Goal: Contribute content: Contribute content

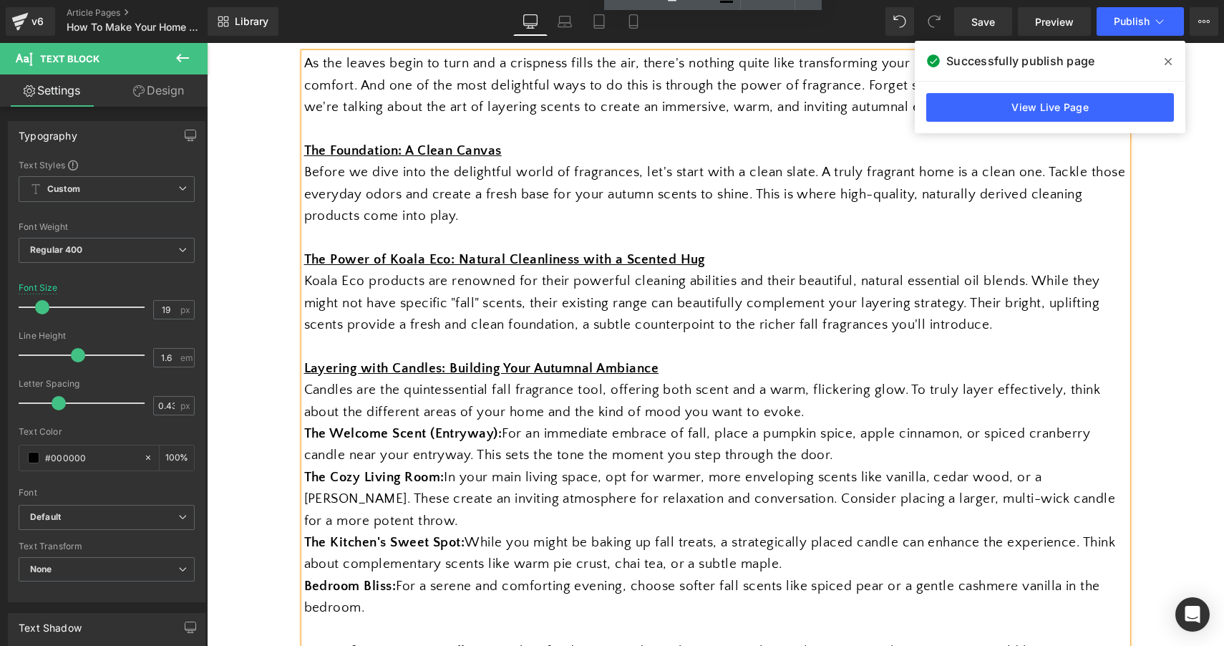
scroll to position [835, 0]
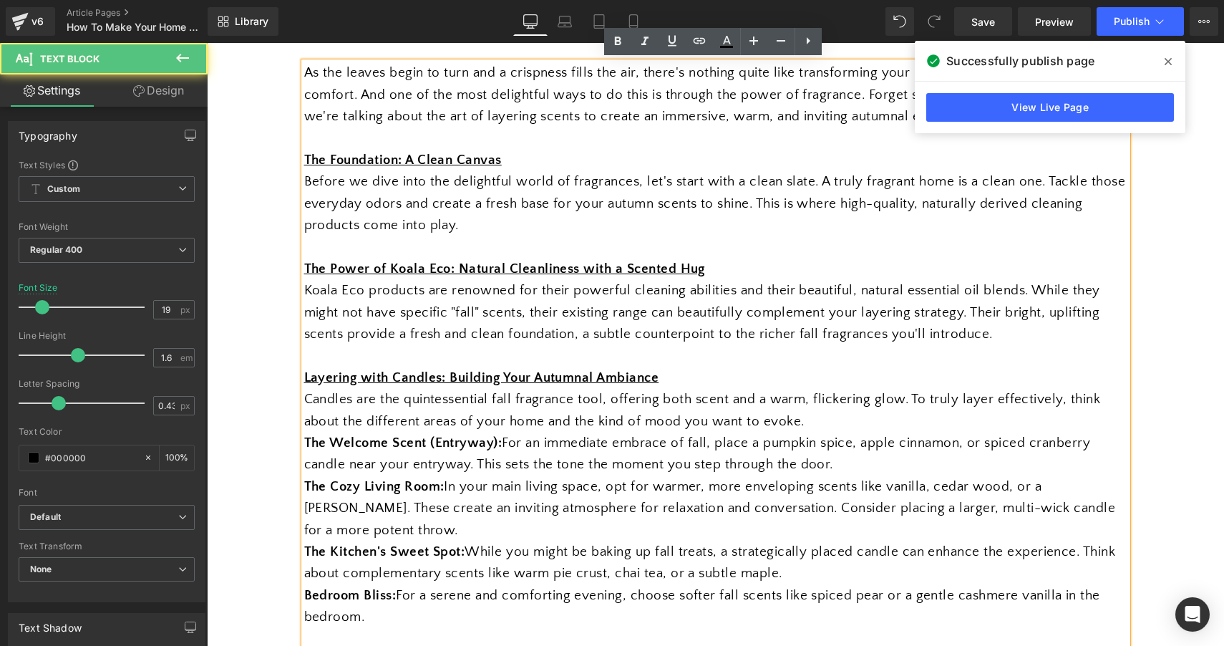
click at [475, 297] on div "Koala Eco products are renowned for their powerful cleaning abilities and their…" at bounding box center [715, 312] width 823 height 65
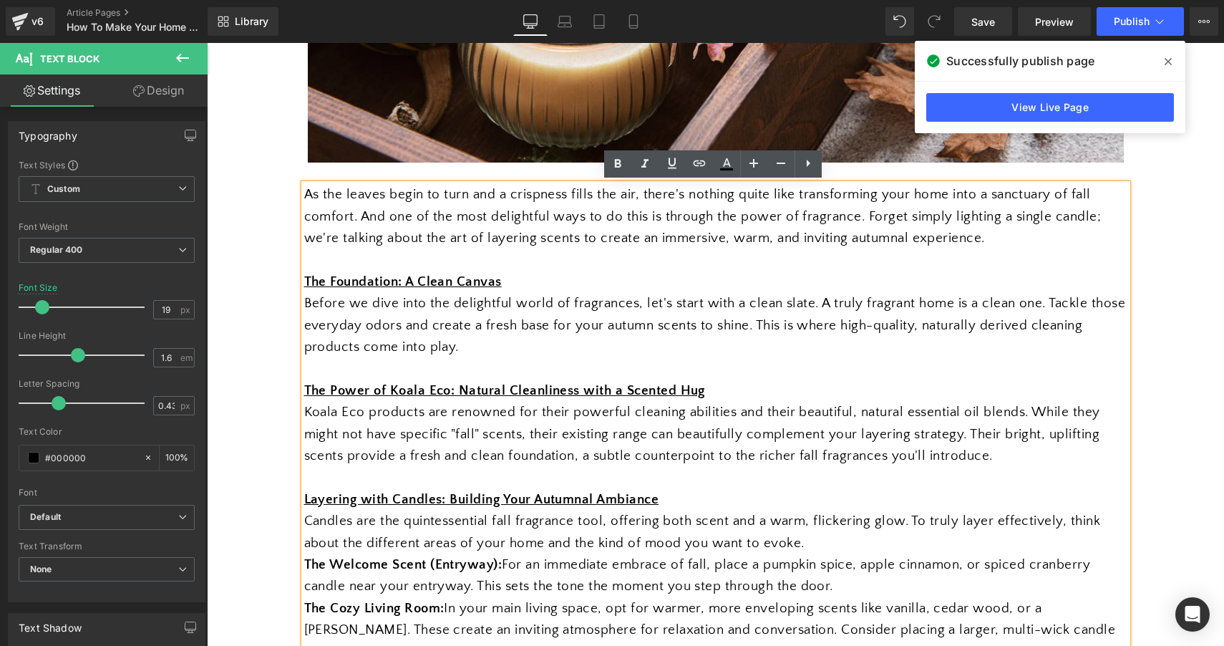
scroll to position [712, 0]
click at [112, 8] on link "Article Pages" at bounding box center [149, 12] width 165 height 11
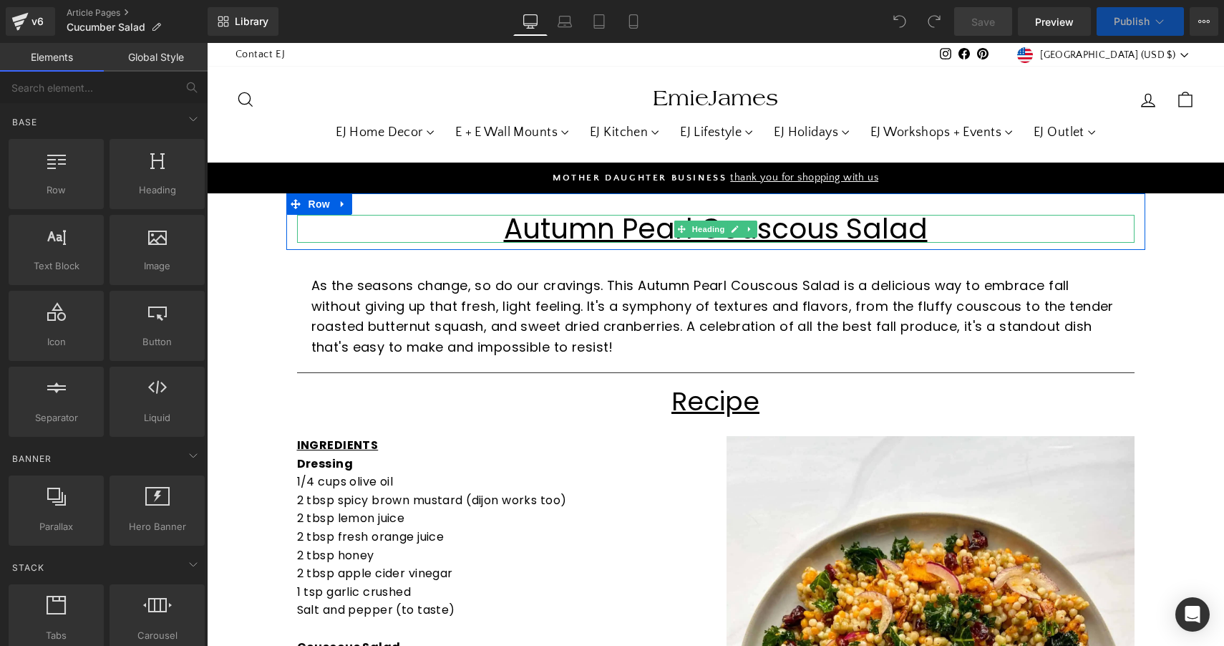
click at [627, 230] on u "Autumn Pearl Couscous Salad" at bounding box center [716, 228] width 424 height 39
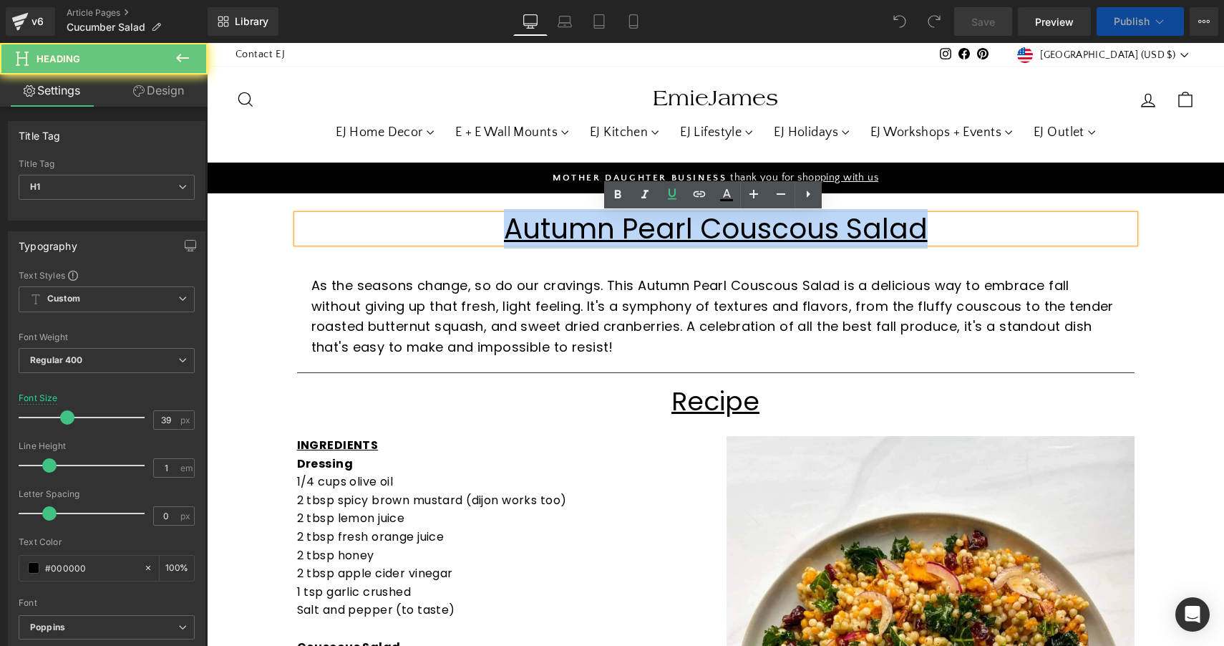
click at [627, 230] on u "Autumn Pearl Couscous Salad" at bounding box center [716, 228] width 424 height 39
click at [635, 228] on u "Autumn Pearl Couscous Salad" at bounding box center [716, 228] width 424 height 39
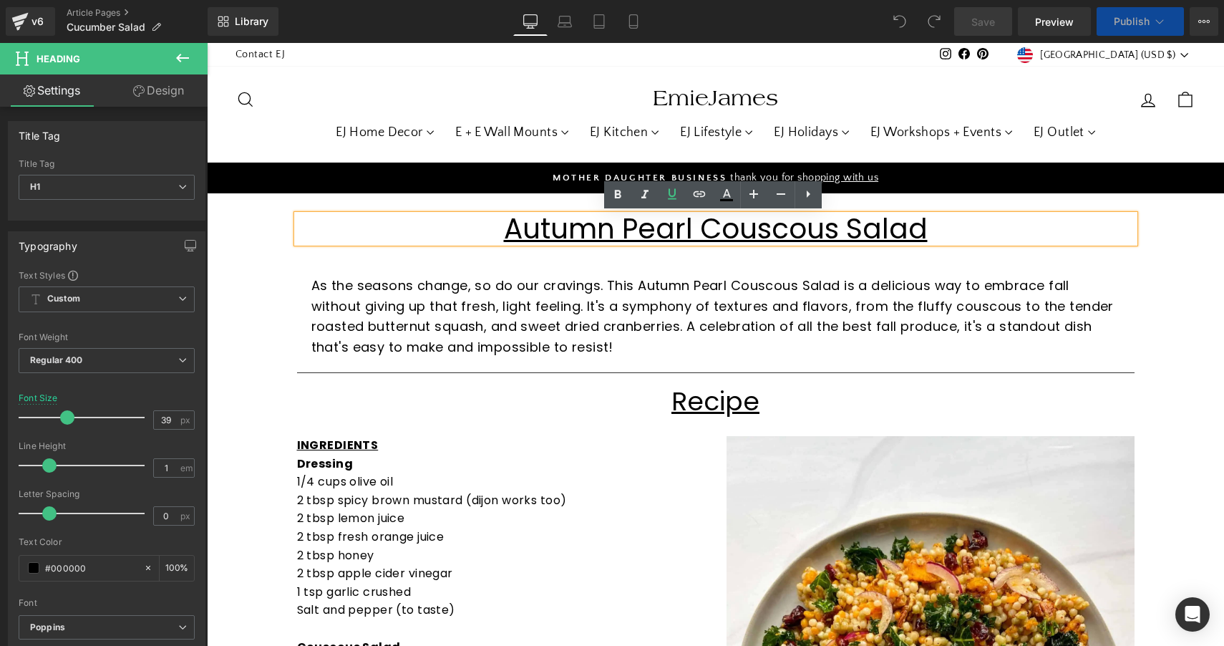
click at [635, 228] on u "Autumn Pearl Couscous Salad" at bounding box center [716, 228] width 424 height 39
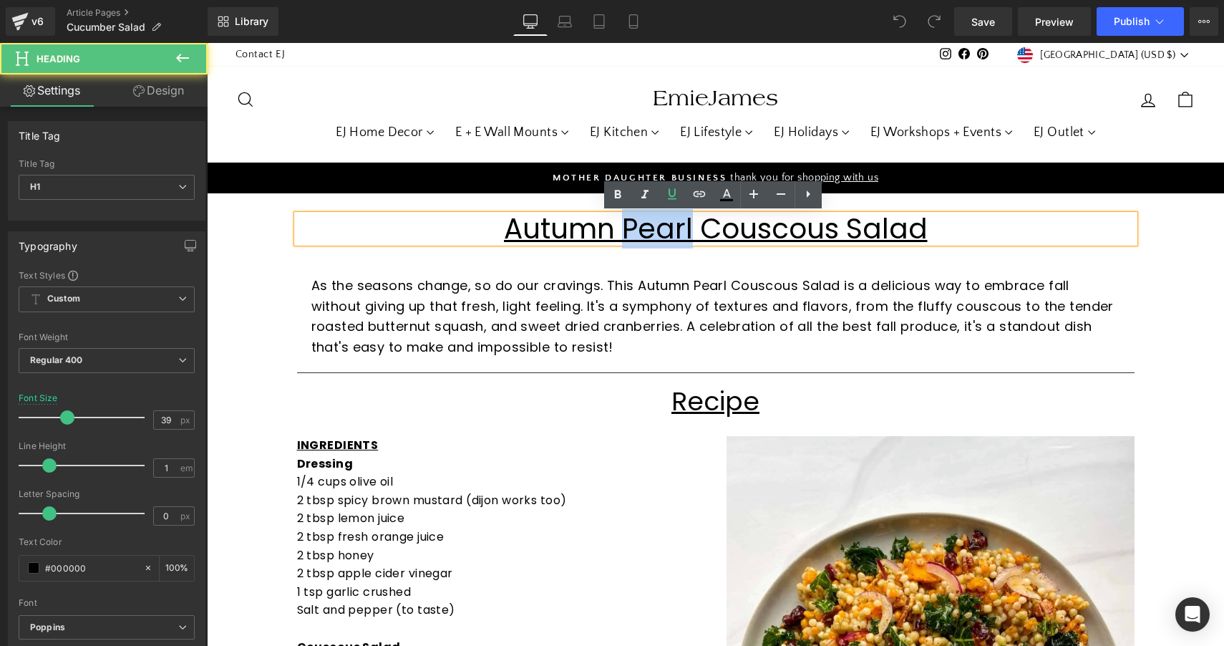
click at [635, 228] on u "Autumn Pearl Couscous Salad" at bounding box center [716, 228] width 424 height 39
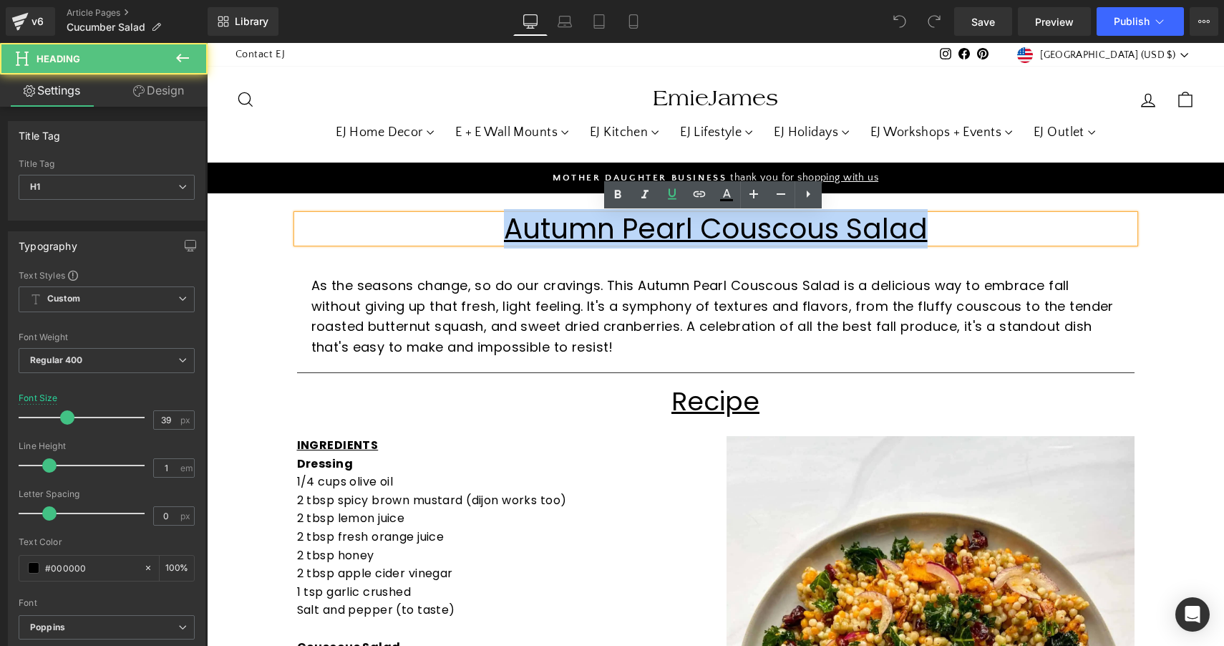
click at [635, 228] on u "Autumn Pearl Couscous Salad" at bounding box center [716, 228] width 424 height 39
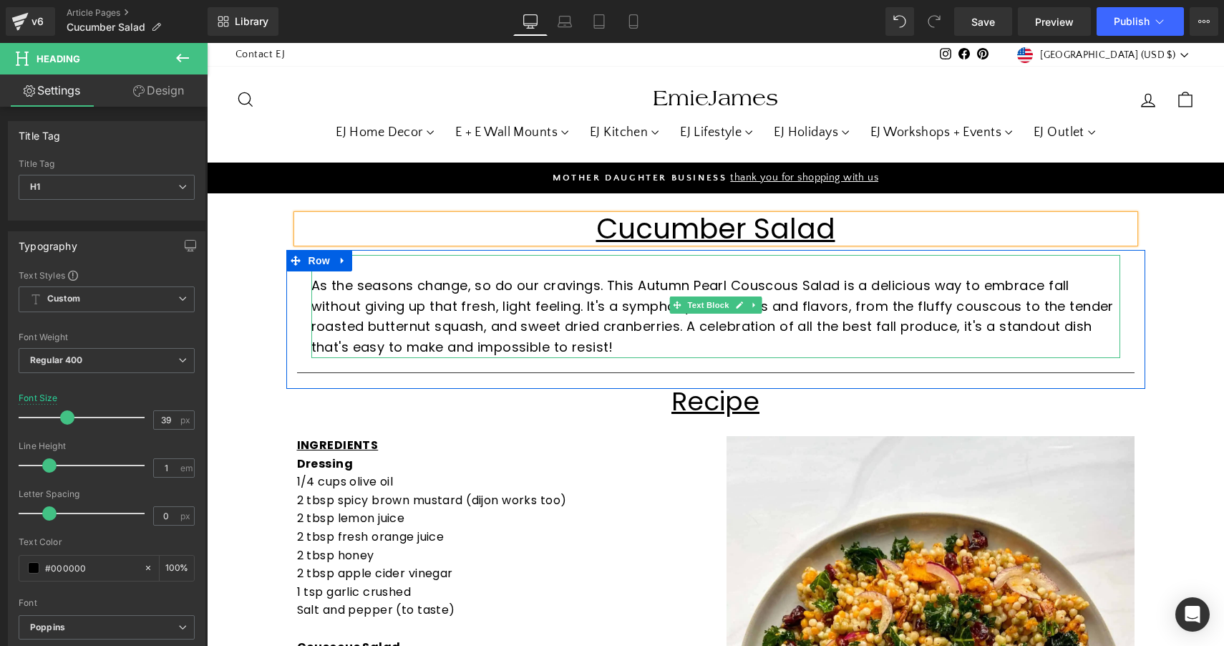
click at [561, 314] on p "As the seasons change, so do our cravings. This Autumn Pearl Couscous Salad is …" at bounding box center [715, 317] width 809 height 82
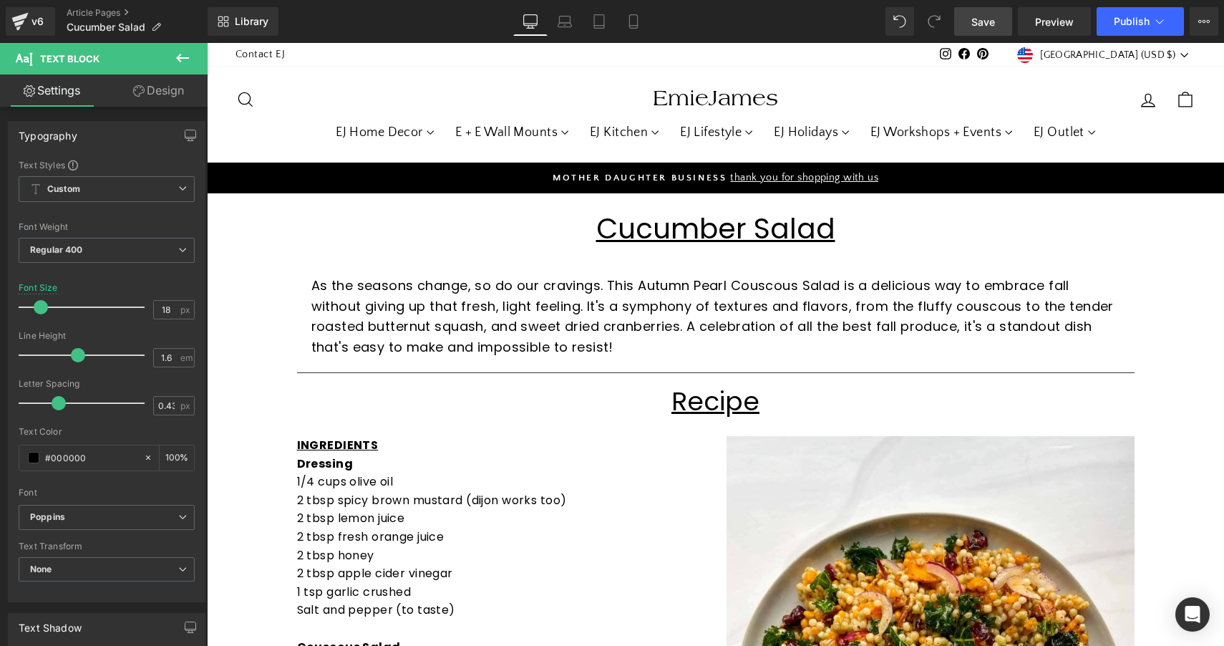
click at [992, 23] on span "Save" at bounding box center [984, 21] width 24 height 15
click at [114, 13] on link "Article Pages" at bounding box center [137, 12] width 141 height 11
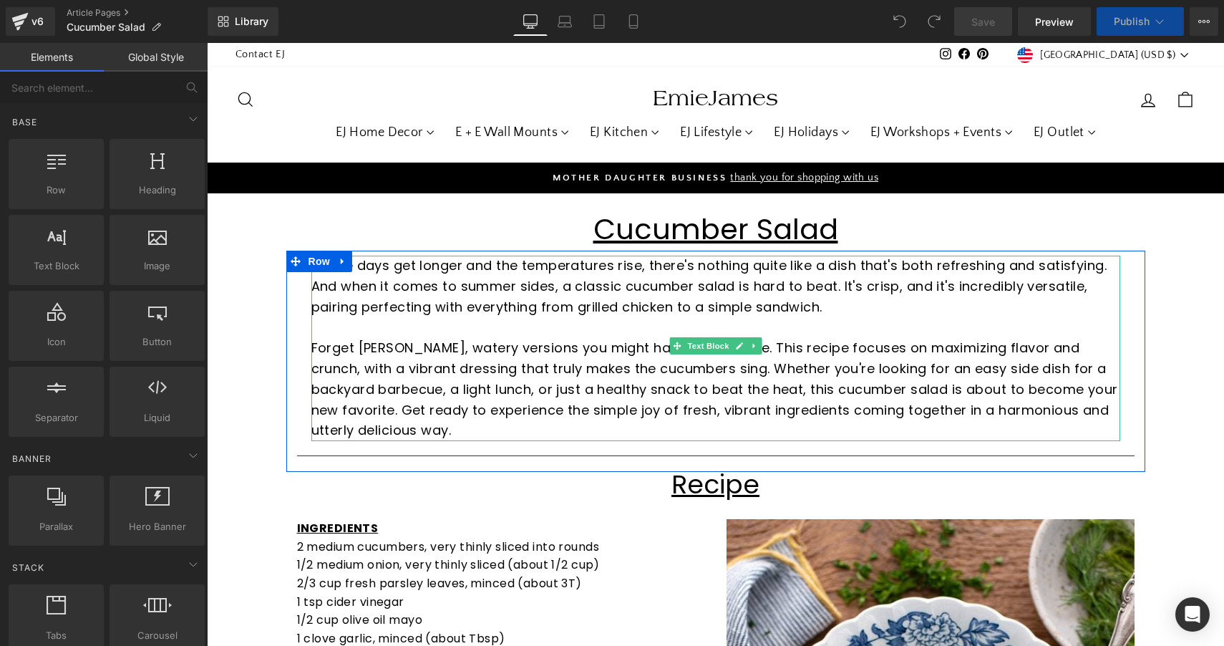
click at [639, 311] on p "As the days get longer and the temperatures rise, there's nothing quite like a …" at bounding box center [715, 287] width 809 height 62
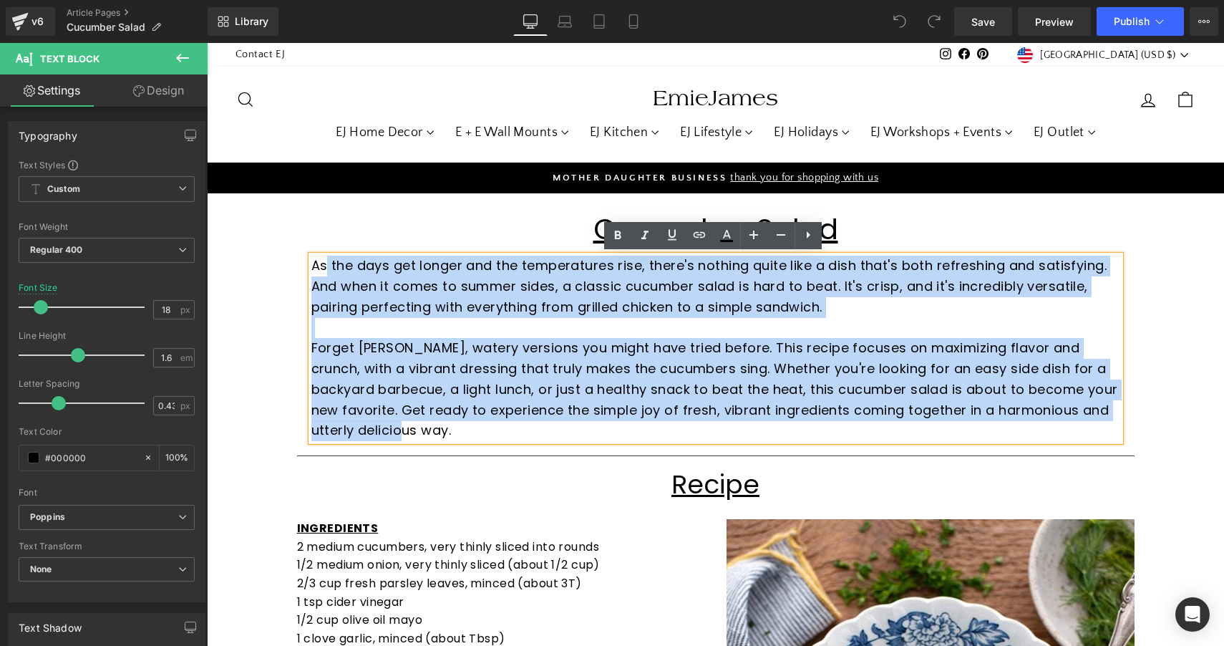
drag, startPoint x: 464, startPoint y: 430, endPoint x: 322, endPoint y: 261, distance: 220.6
click at [322, 261] on div "As the days get longer and the temperatures rise, there's nothing quite like a …" at bounding box center [715, 348] width 809 height 185
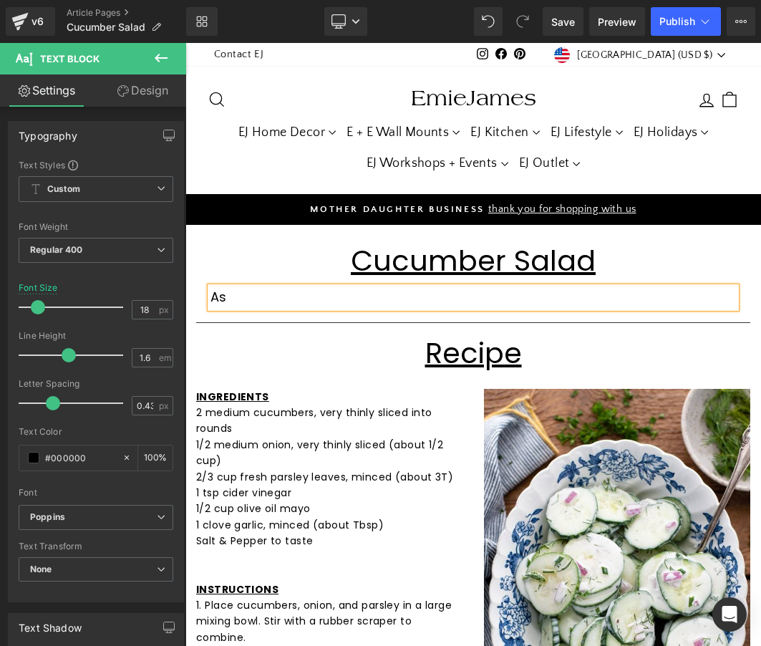
click at [387, 299] on p "As" at bounding box center [474, 297] width 526 height 21
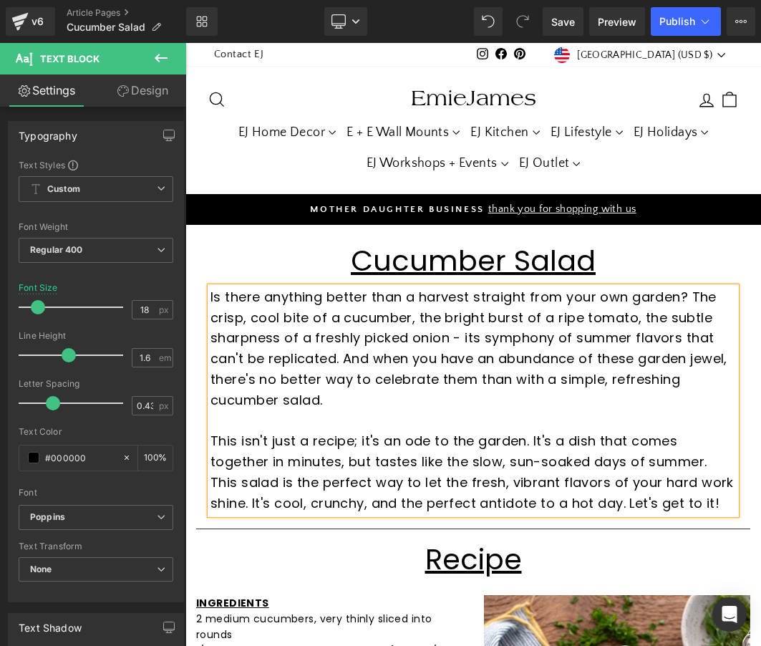
click at [378, 362] on p "Is there anything better than a harvest straight from your own garden? The cris…" at bounding box center [474, 349] width 526 height 124
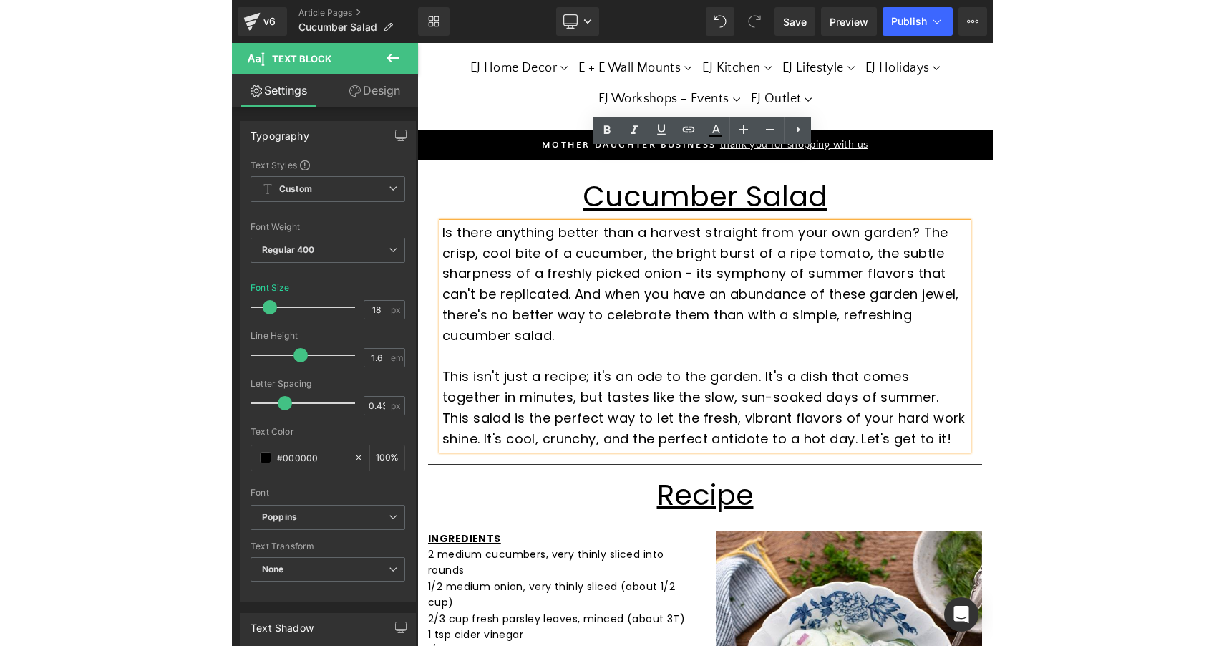
scroll to position [62, 0]
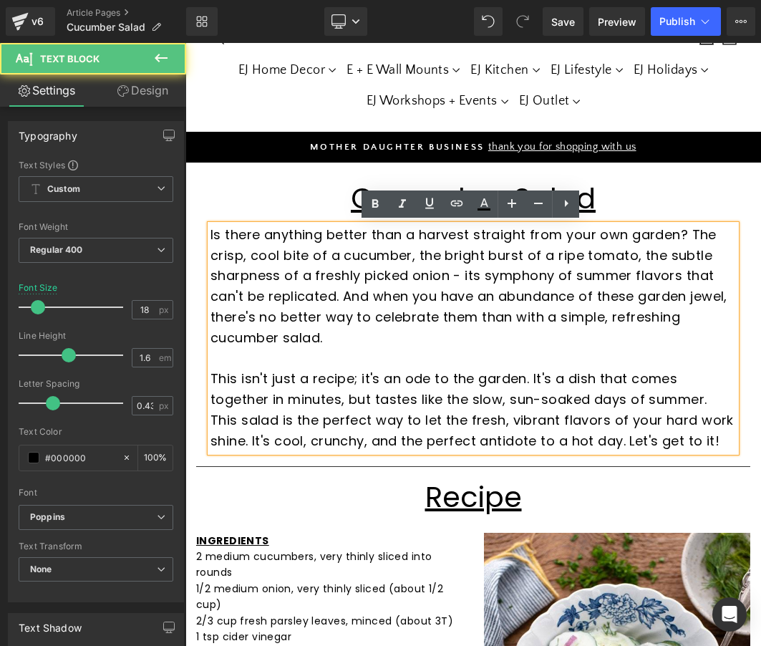
click at [590, 263] on p "Is there anything better than a harvest straight from your own garden? The cris…" at bounding box center [474, 287] width 526 height 124
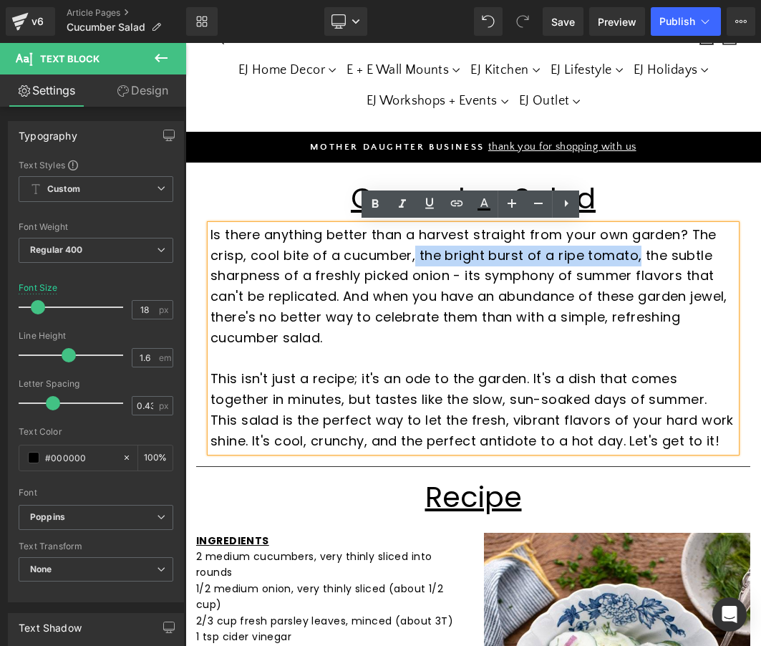
drag, startPoint x: 378, startPoint y: 362, endPoint x: 415, endPoint y: 246, distance: 121.8
click at [415, 246] on p "Is there anything better than a harvest straight from your own garden? The cris…" at bounding box center [474, 287] width 526 height 124
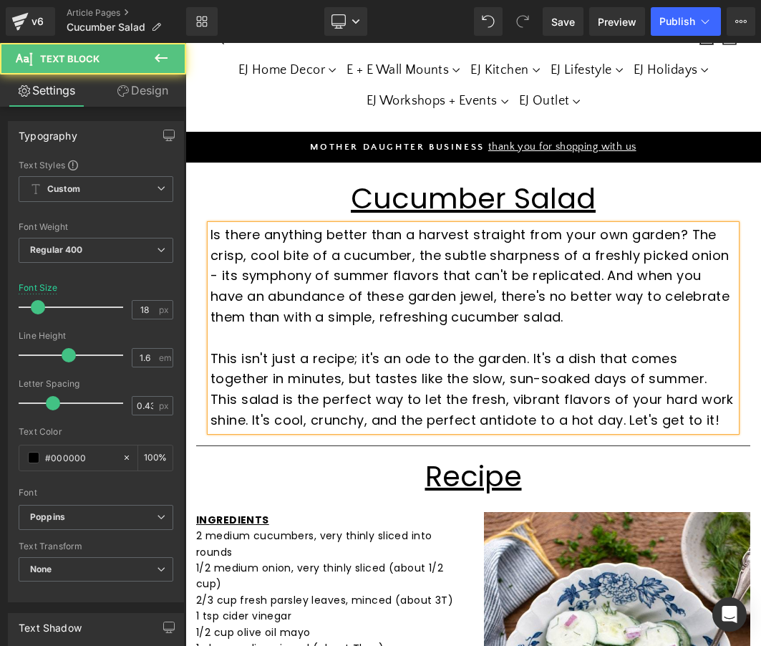
click at [536, 301] on p "Is there anything better than a harvest straight from your own garden? The cris…" at bounding box center [474, 276] width 526 height 103
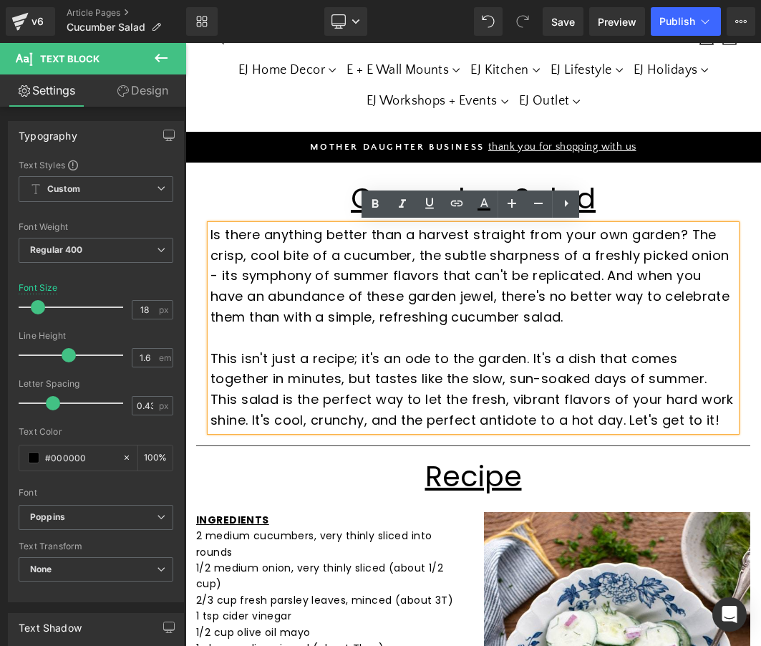
click at [591, 322] on p "Is there anything better than a harvest straight from your own garden? The cris…" at bounding box center [474, 276] width 526 height 103
click at [571, 332] on p at bounding box center [474, 338] width 526 height 21
click at [494, 292] on p "Is there anything better than a harvest straight from your own garden? The cris…" at bounding box center [474, 276] width 526 height 103
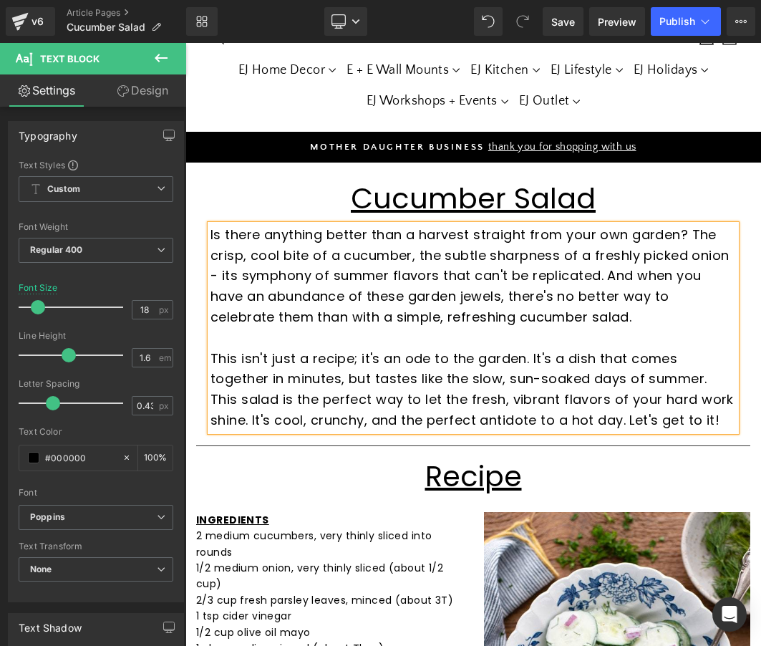
drag, startPoint x: 415, startPoint y: 246, endPoint x: 544, endPoint y: 347, distance: 163.7
click at [544, 349] on p "This isn't just a recipe; it's an ode to the garden. It's a dish that comes tog…" at bounding box center [474, 390] width 526 height 82
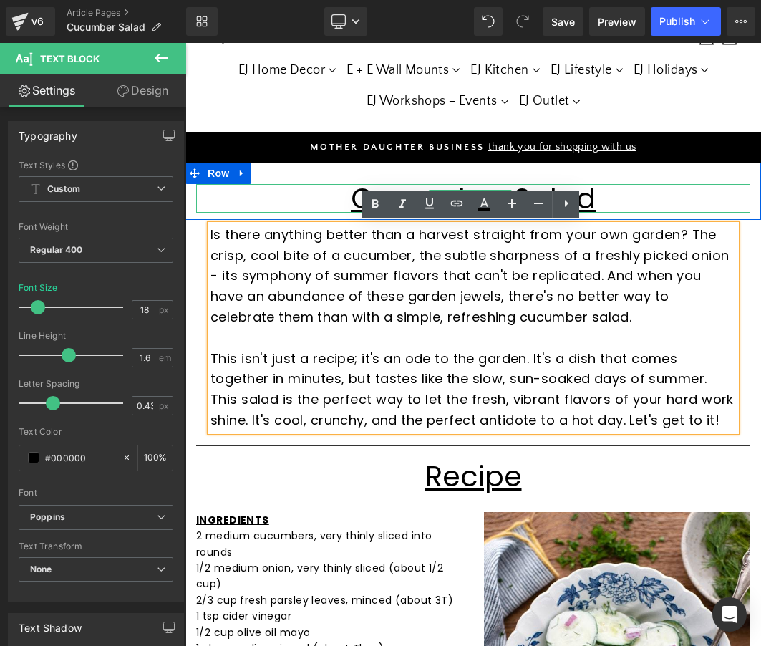
click at [720, 198] on h1 "Cucumber Salad" at bounding box center [473, 198] width 554 height 29
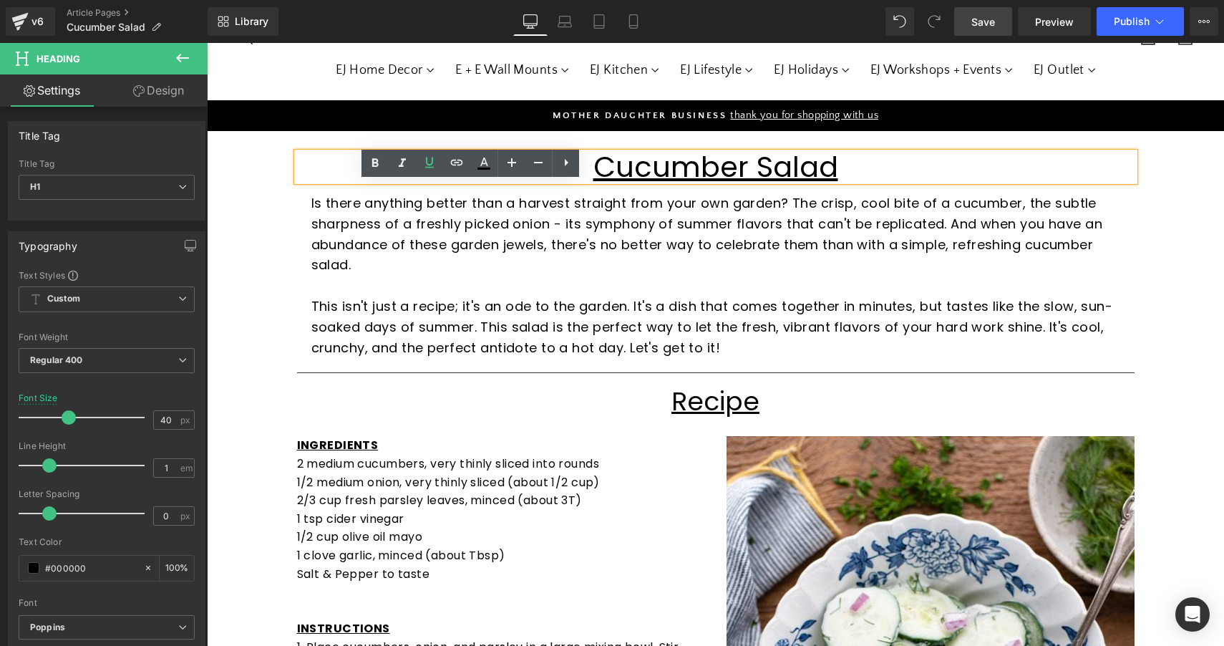
click at [983, 27] on span "Save" at bounding box center [984, 21] width 24 height 15
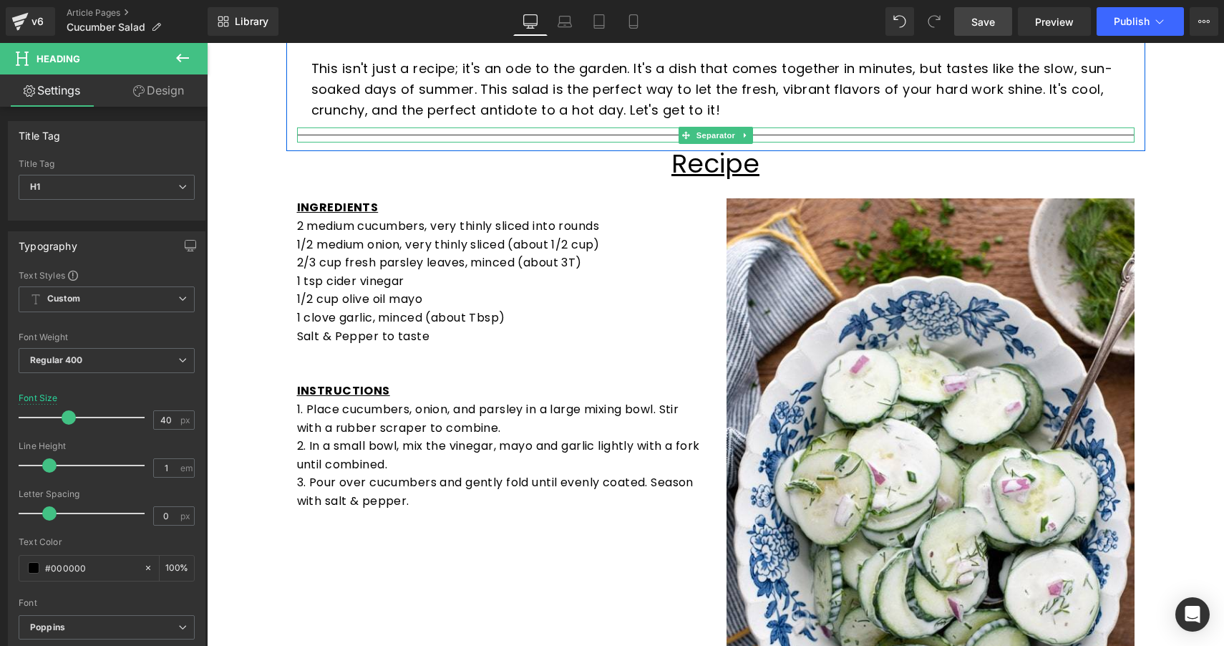
scroll to position [372, 0]
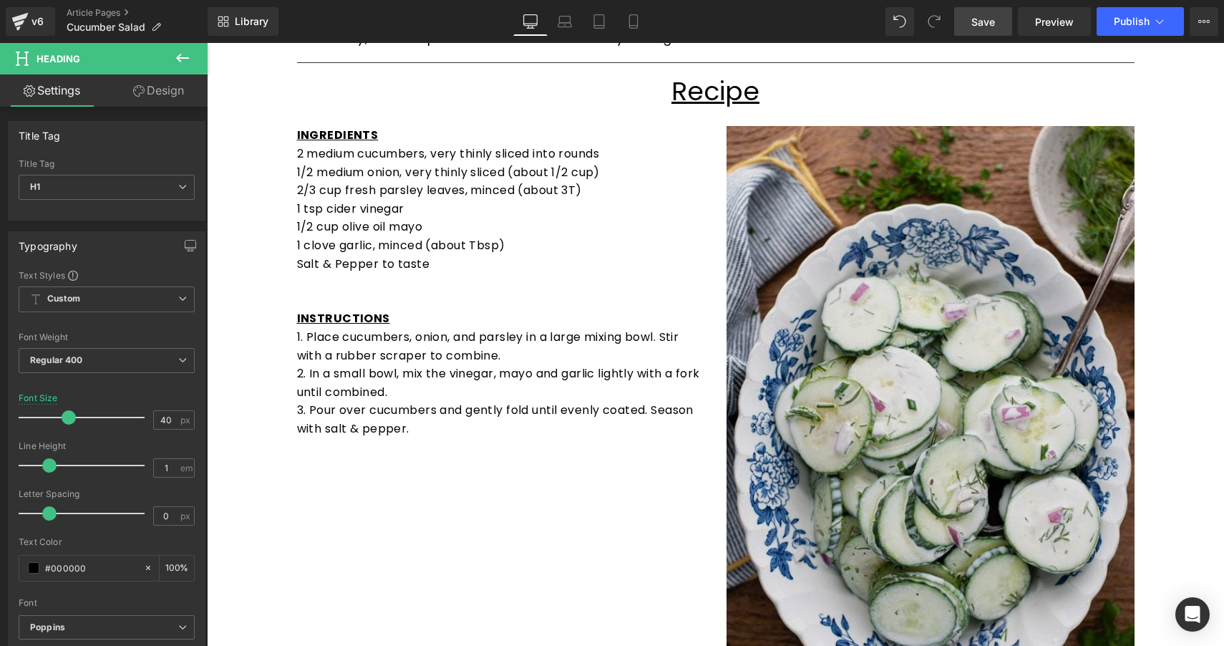
click at [901, 303] on img at bounding box center [931, 432] width 408 height 612
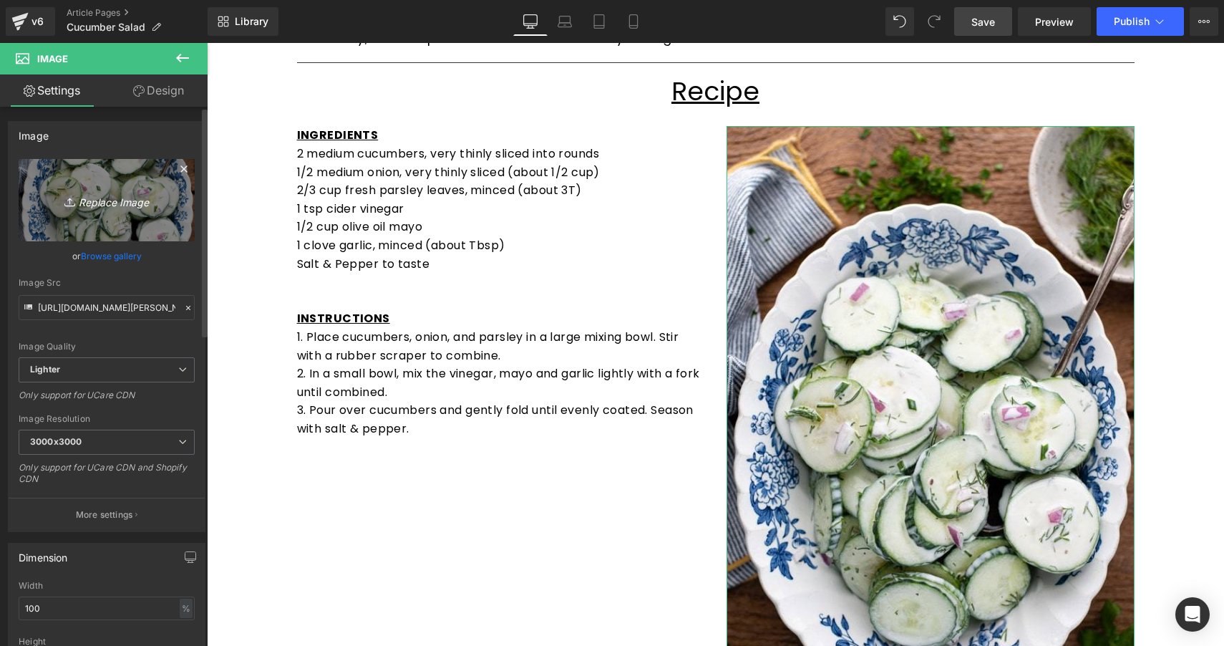
click at [128, 199] on icon "Replace Image" at bounding box center [106, 200] width 115 height 18
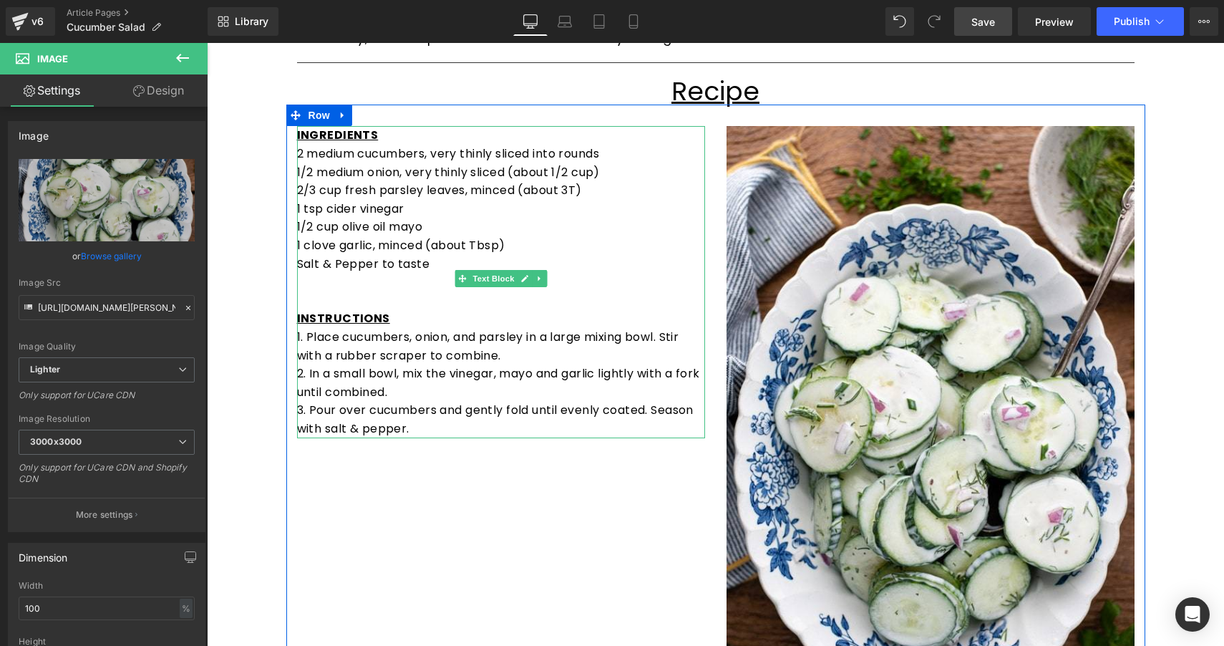
type input "C:\fakepath\cucumber-salad.jpg"
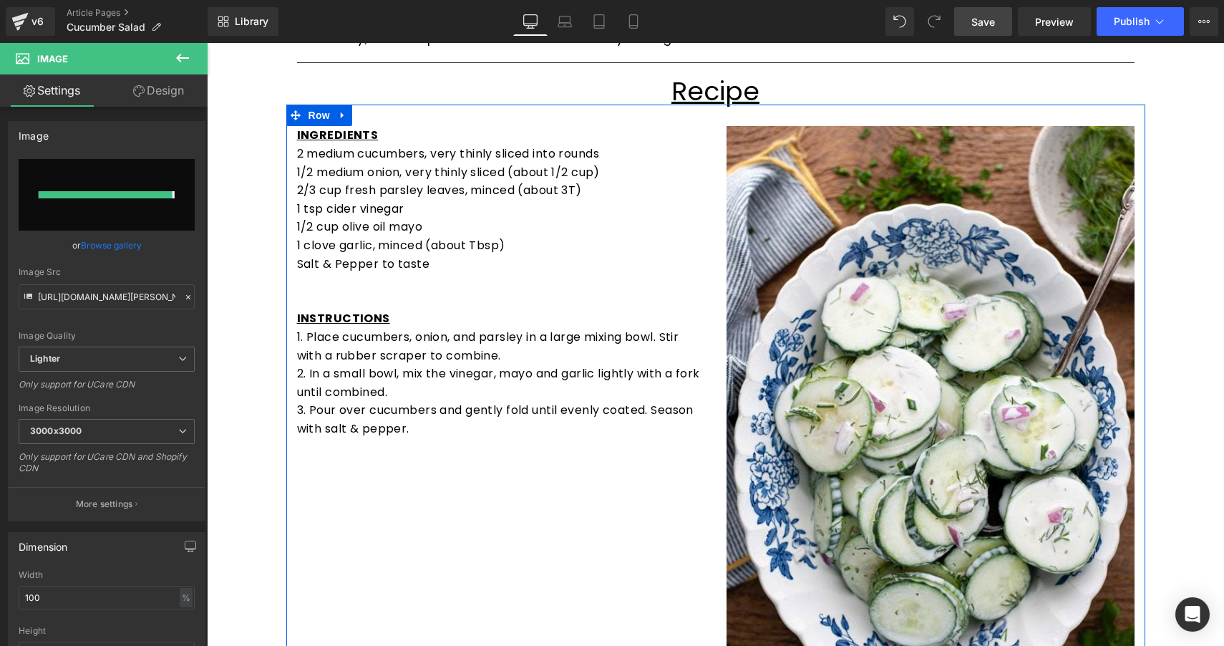
type input "https://ucarecdn.com/bdf7a7c5-0f1e-4a4b-a096-b7b68a03c771/-/format/auto/-/previ…"
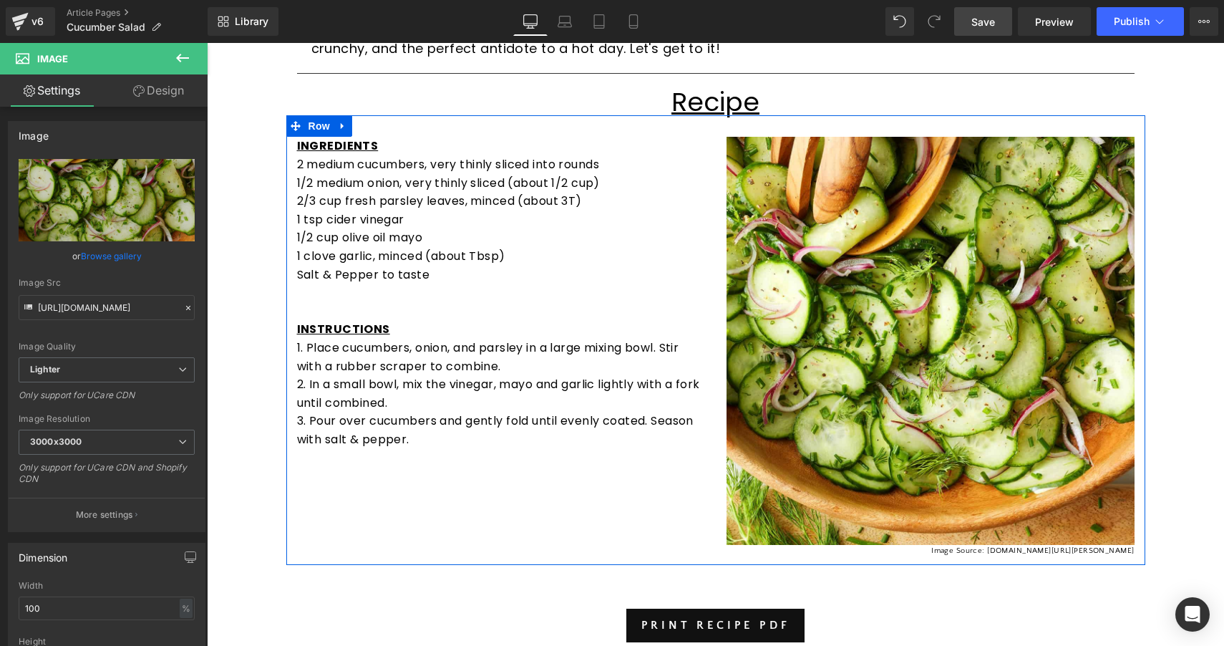
scroll to position [359, 0]
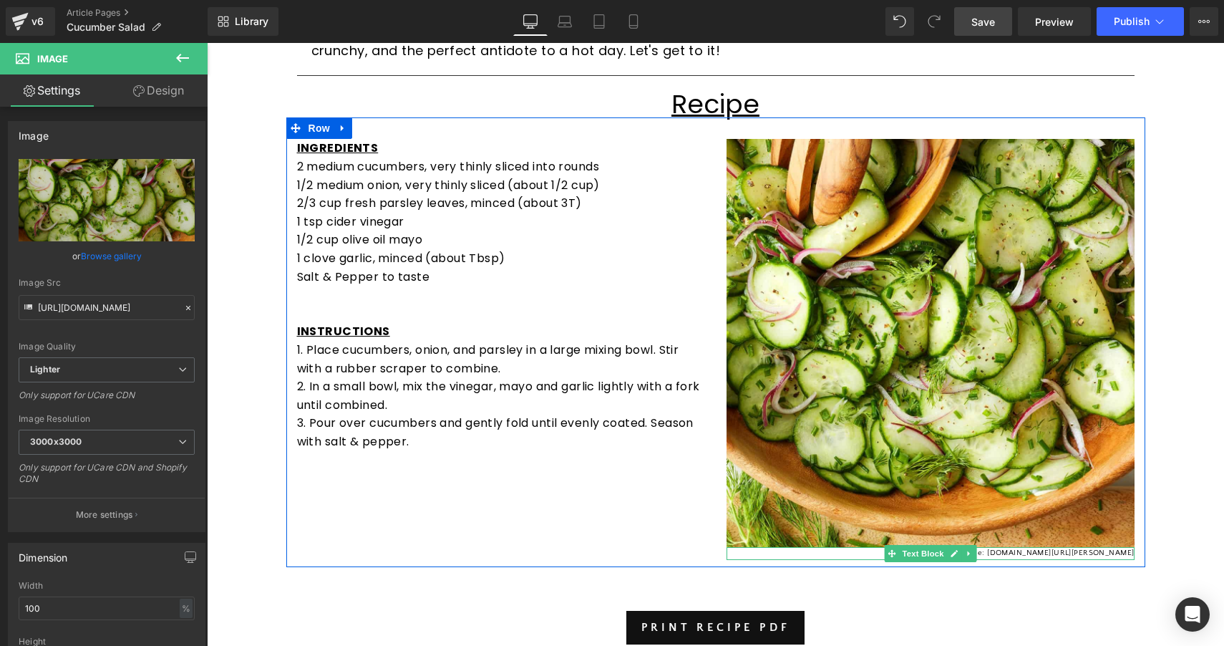
click at [1046, 548] on p "Image Source: theseasonedmom.com/cucumber-dill-salad/" at bounding box center [931, 553] width 408 height 13
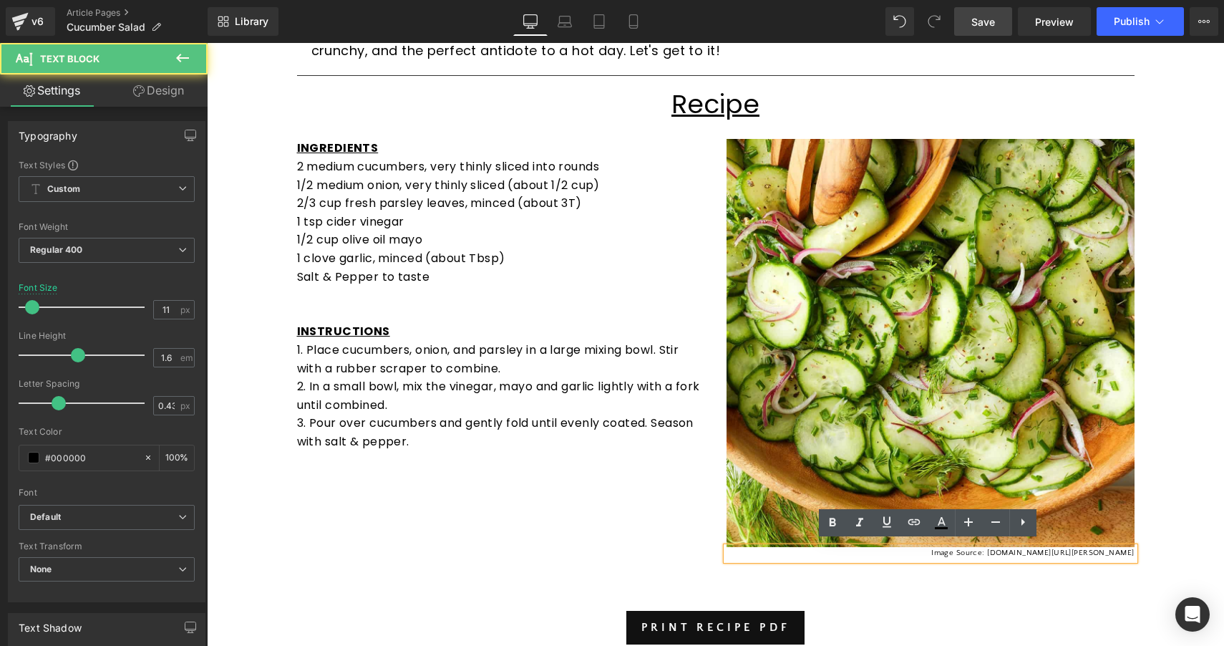
click at [1071, 547] on p "Image Source: theseasonedmom.com/cucumber-dill-salad/" at bounding box center [931, 553] width 408 height 13
click at [1083, 547] on p "Image Source: theseasonedmom.com/cucumber-dill-salad/" at bounding box center [931, 553] width 408 height 13
click at [1086, 547] on p "Image Source: theseasonedmom.com/cucumber-dill-salad/" at bounding box center [931, 553] width 408 height 13
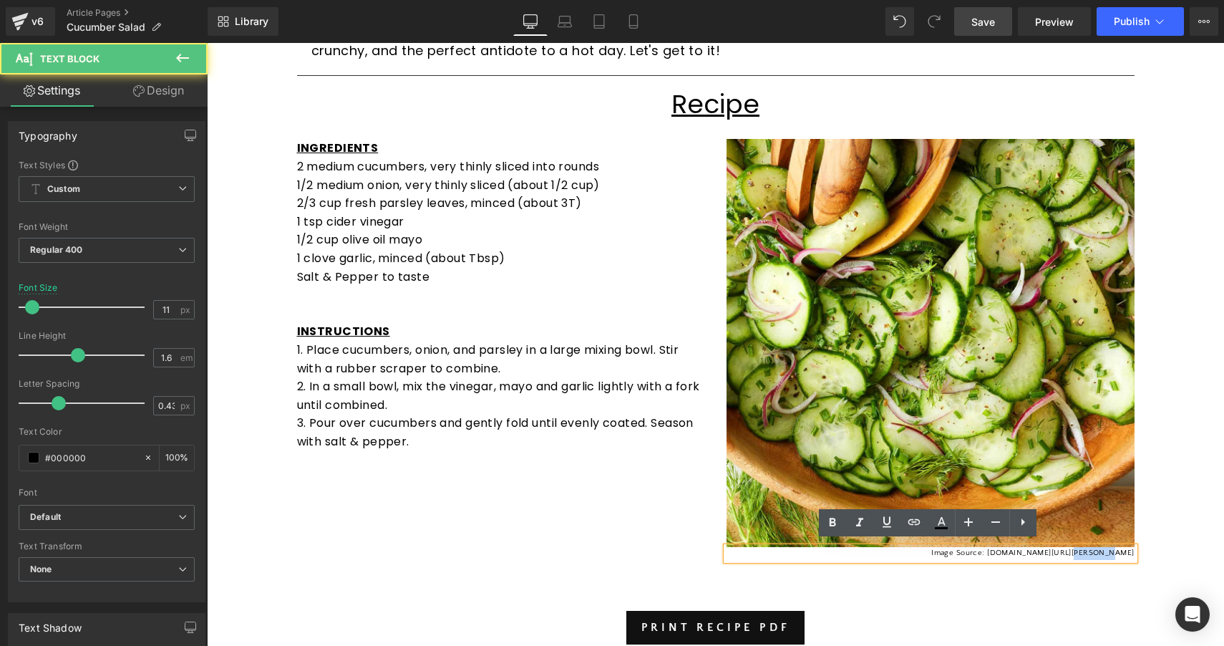
click at [1086, 547] on p "Image Source: theseasonedmom.com/cucumber-dill-salad/" at bounding box center [931, 553] width 408 height 13
click at [1107, 547] on div "Image Source: theseasonedmom.com/cucumber-dill-salad/" at bounding box center [931, 553] width 408 height 13
click at [1114, 547] on p "Image Source: theseasonedmom.com/cucumber-dill-salad/" at bounding box center [931, 553] width 408 height 13
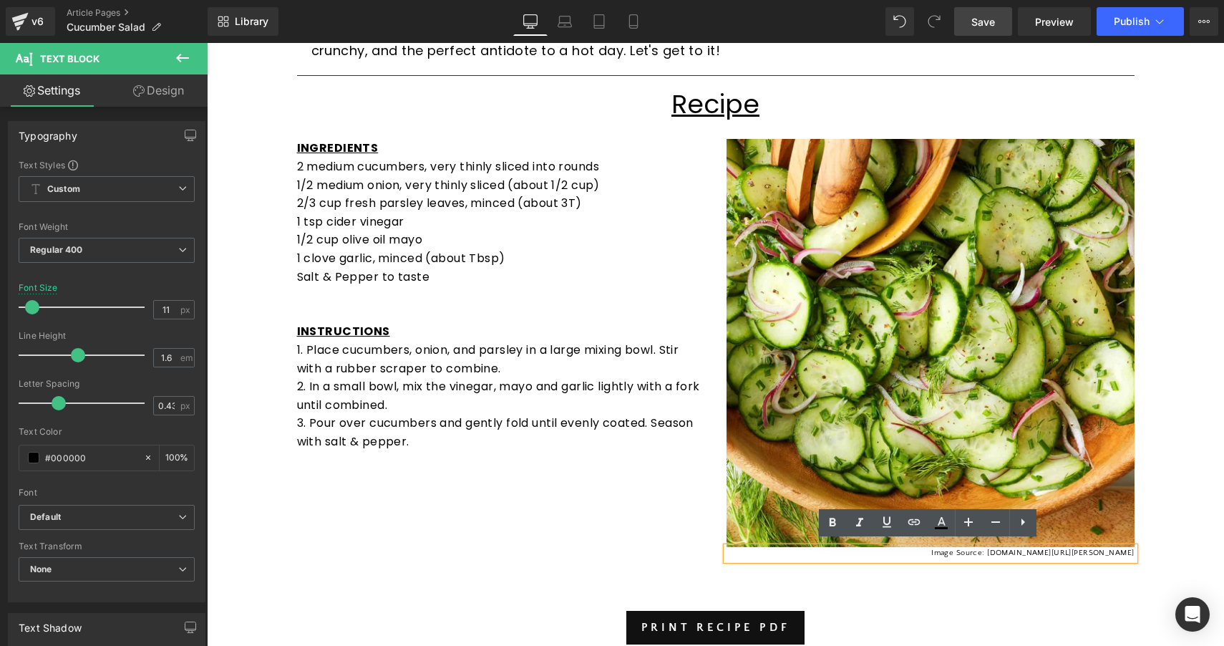
drag, startPoint x: 1133, startPoint y: 546, endPoint x: 966, endPoint y: 549, distance: 166.9
click at [966, 549] on div "Image Source: theseasonedmom.com/cucumber-dill-salad/" at bounding box center [931, 553] width 408 height 13
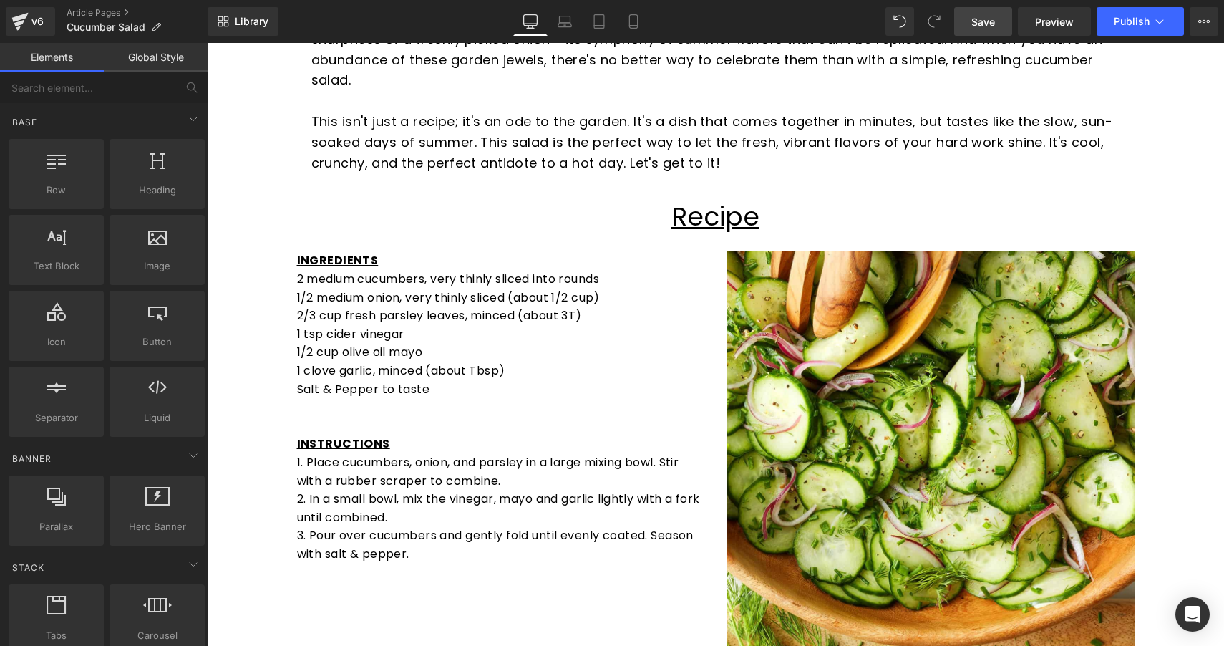
scroll to position [232, 0]
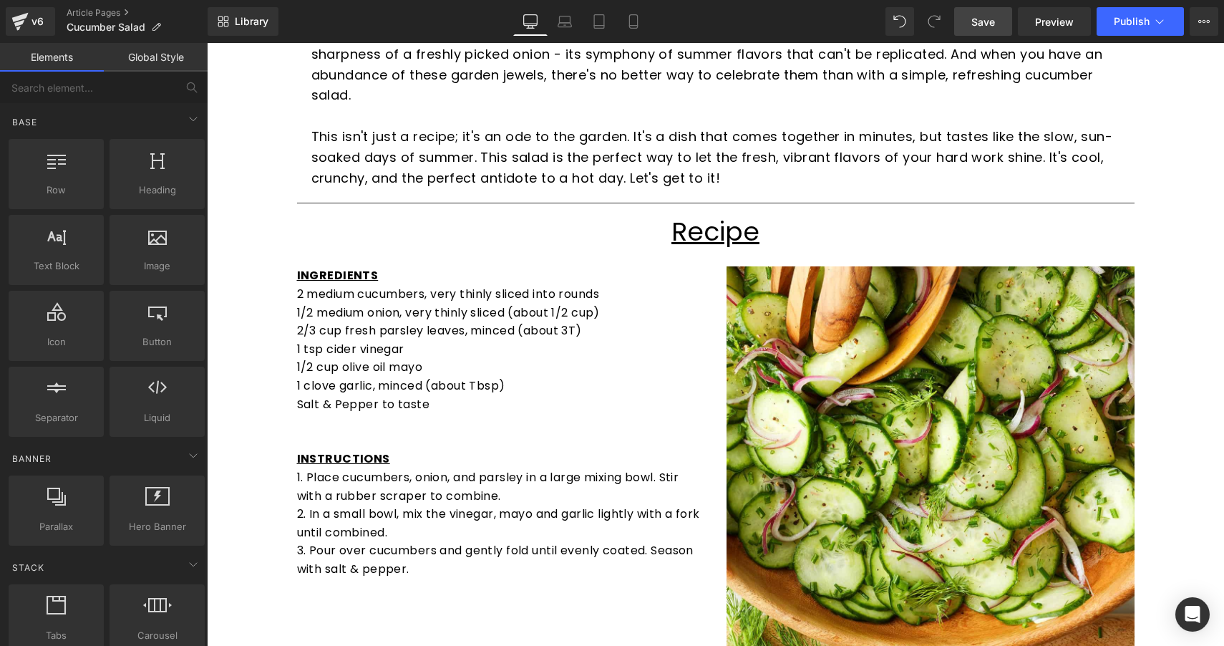
click at [980, 25] on span "Save" at bounding box center [984, 21] width 24 height 15
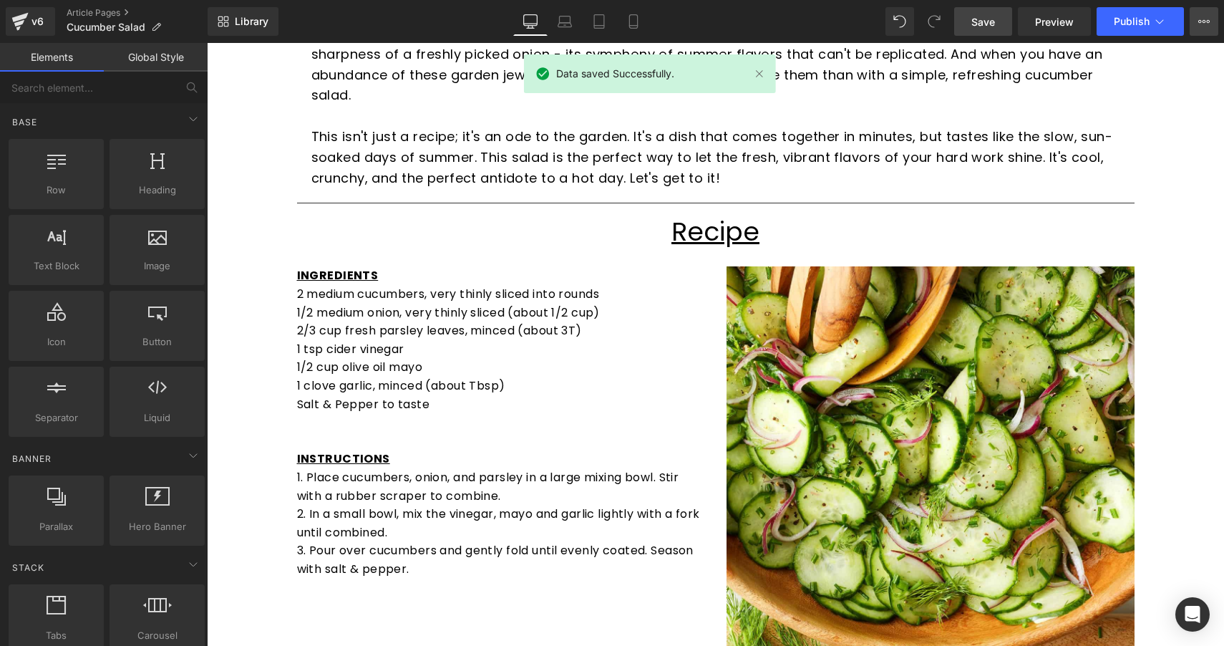
click at [1206, 25] on icon at bounding box center [1204, 21] width 11 height 11
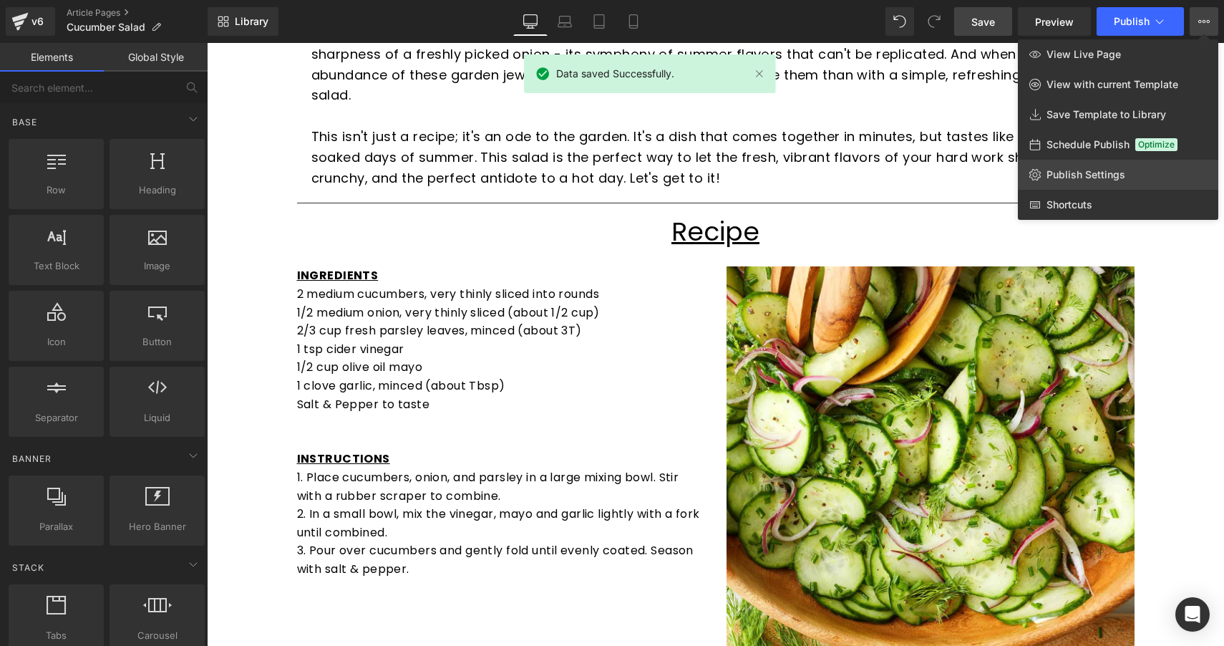
click at [1090, 182] on link "Publish Settings" at bounding box center [1118, 175] width 200 height 30
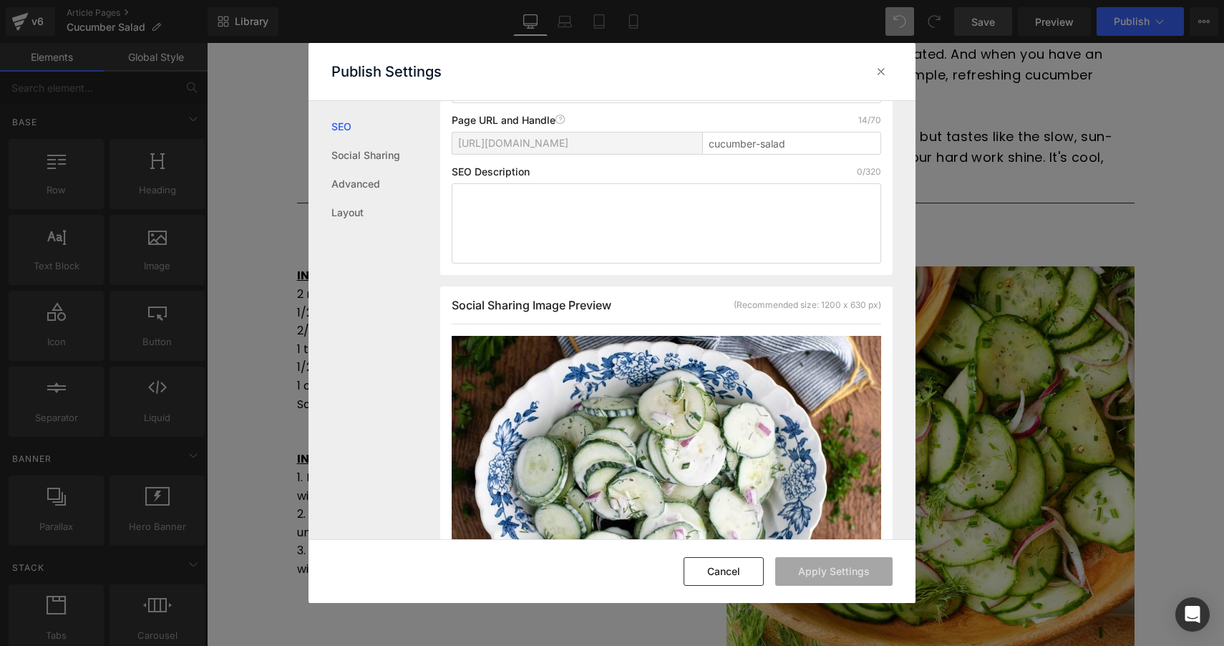
scroll to position [269, 0]
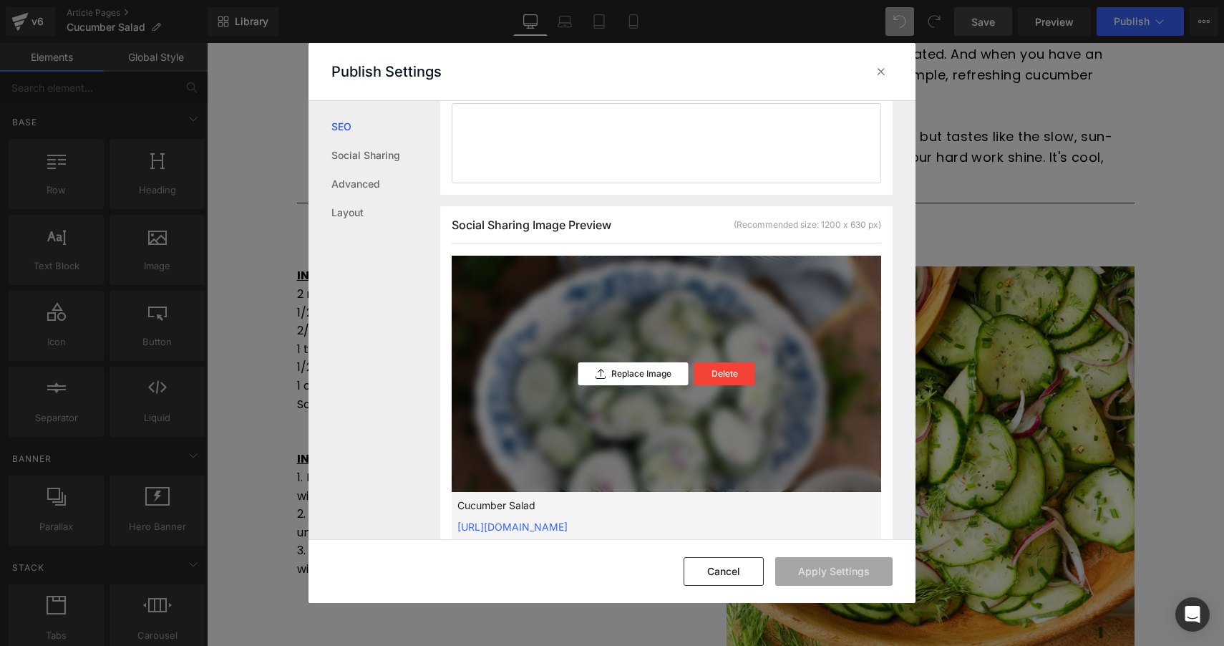
click at [631, 361] on div "Replace Image Delete" at bounding box center [667, 374] width 430 height 236
click at [627, 374] on p "Replace Image" at bounding box center [641, 374] width 60 height 10
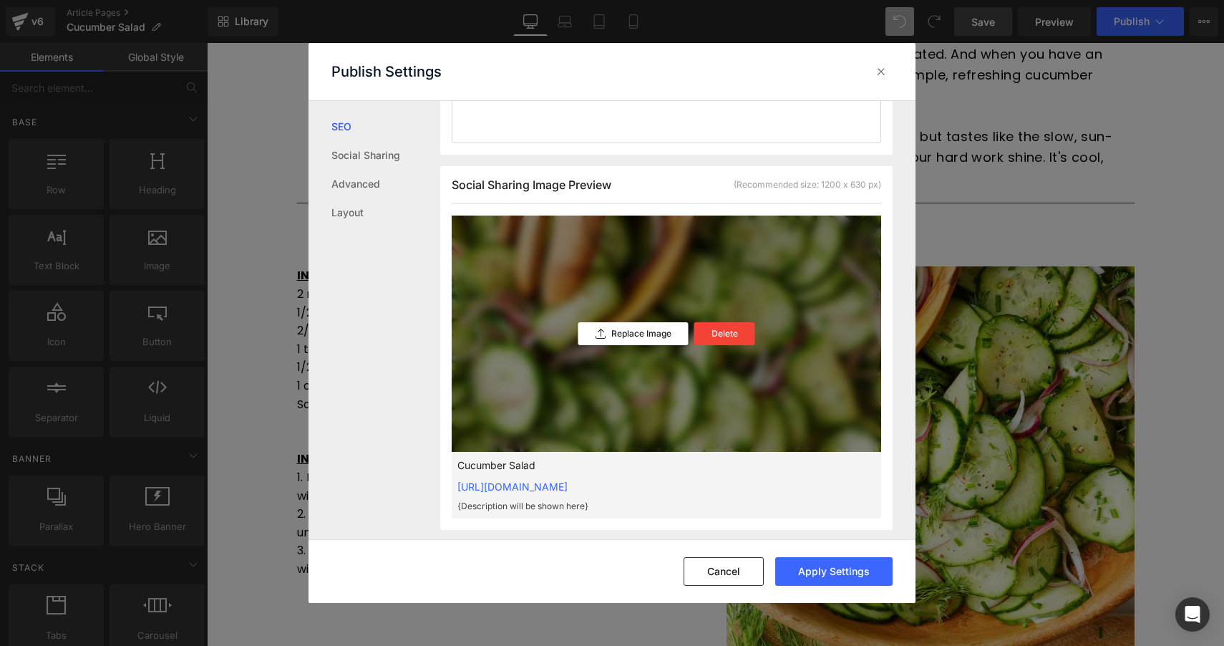
scroll to position [324, 0]
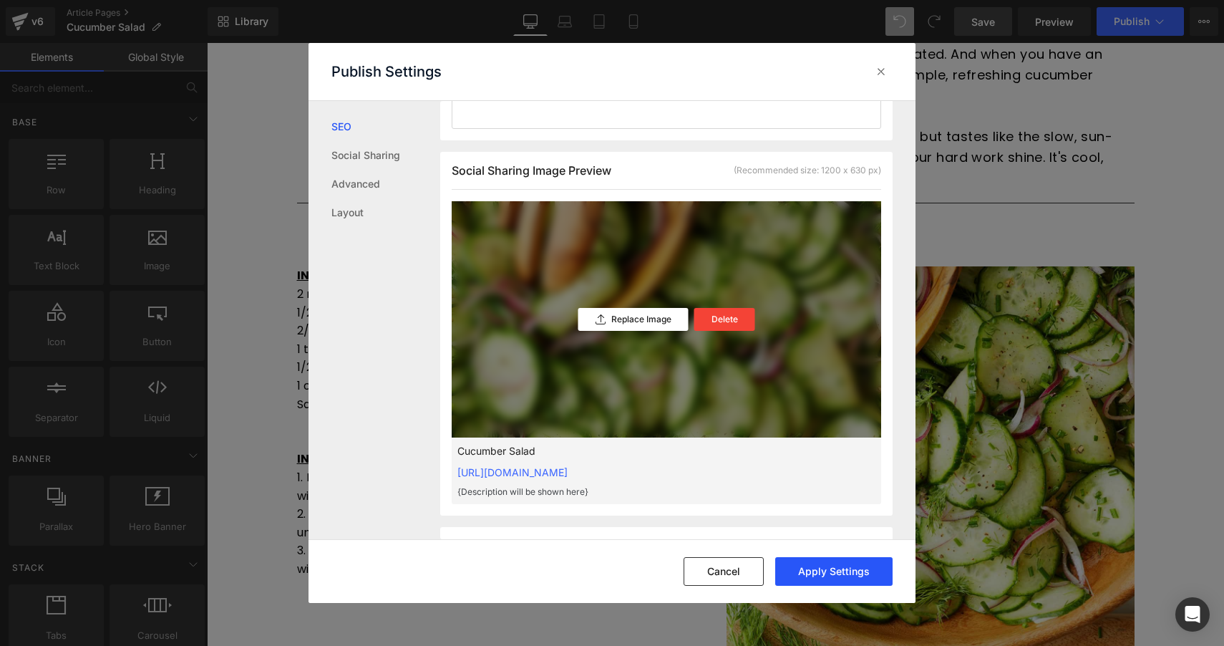
click at [853, 572] on button "Apply Settings" at bounding box center [833, 571] width 117 height 29
click at [885, 69] on icon at bounding box center [881, 71] width 14 height 14
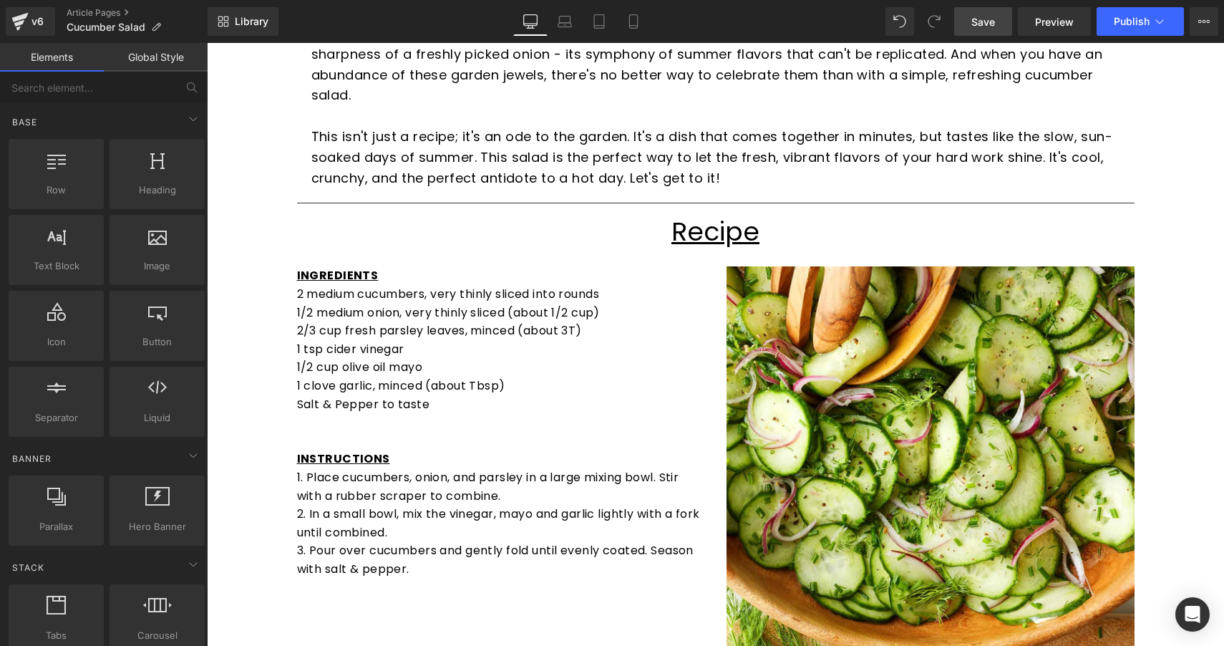
click at [1005, 18] on link "Save" at bounding box center [983, 21] width 58 height 29
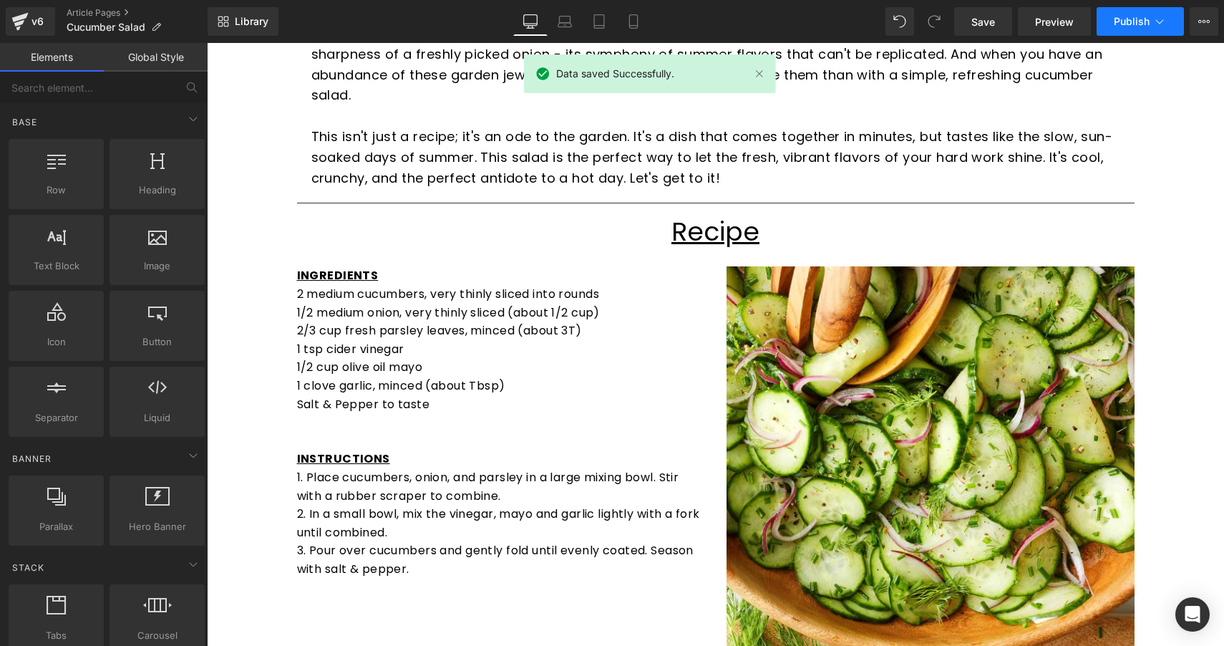
click at [1138, 23] on span "Publish" at bounding box center [1132, 21] width 36 height 11
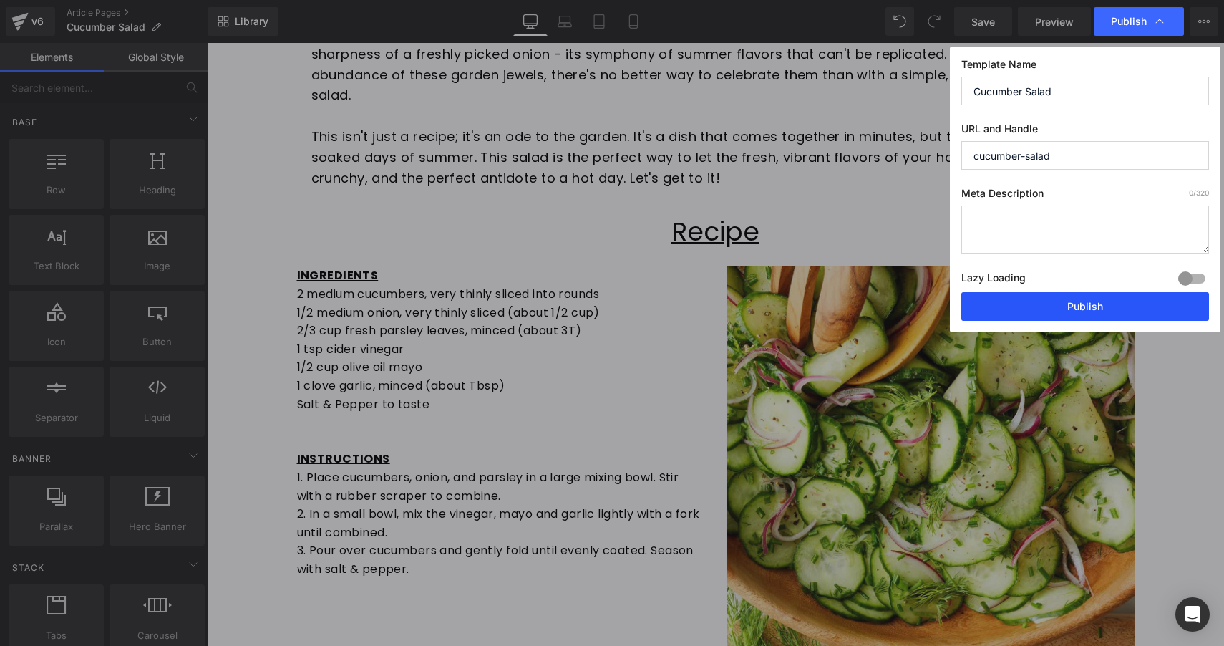
click at [1068, 310] on button "Publish" at bounding box center [1086, 306] width 248 height 29
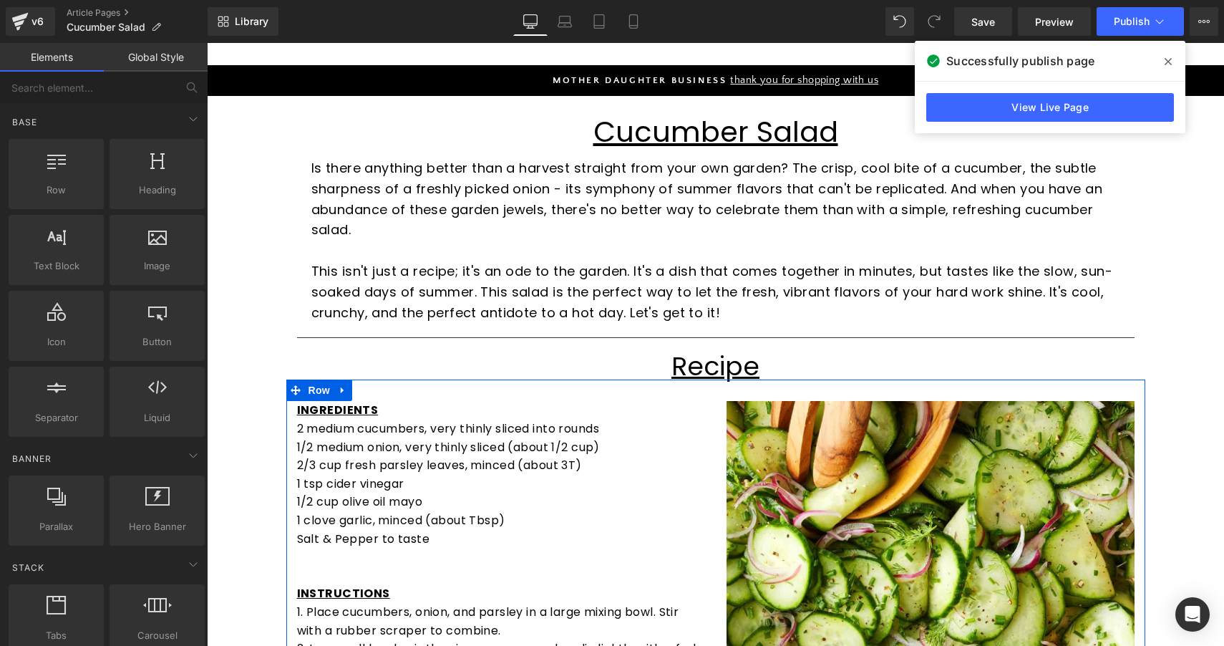
scroll to position [90, 0]
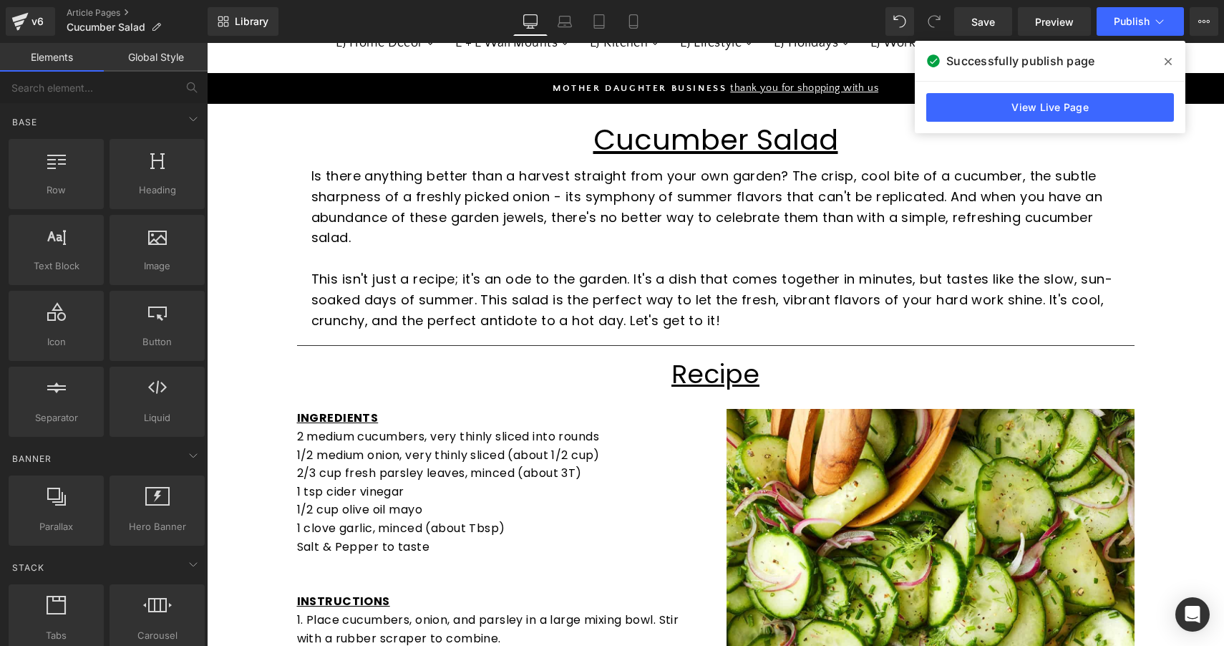
click at [1169, 63] on icon at bounding box center [1168, 61] width 7 height 7
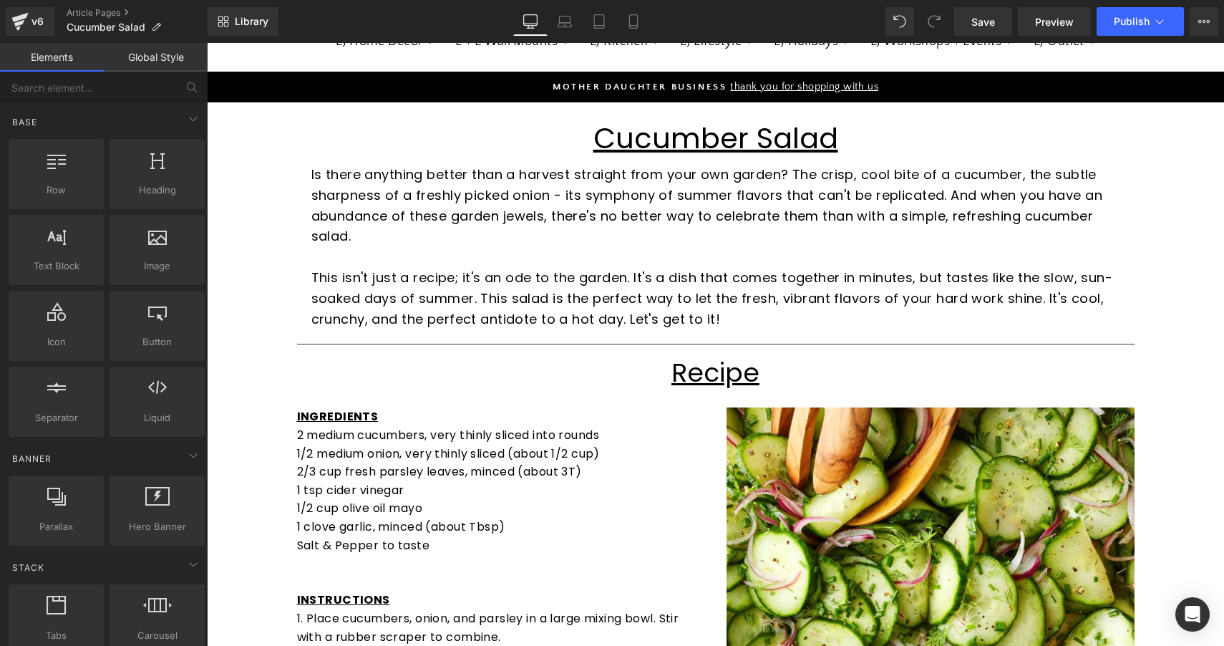
scroll to position [92, 0]
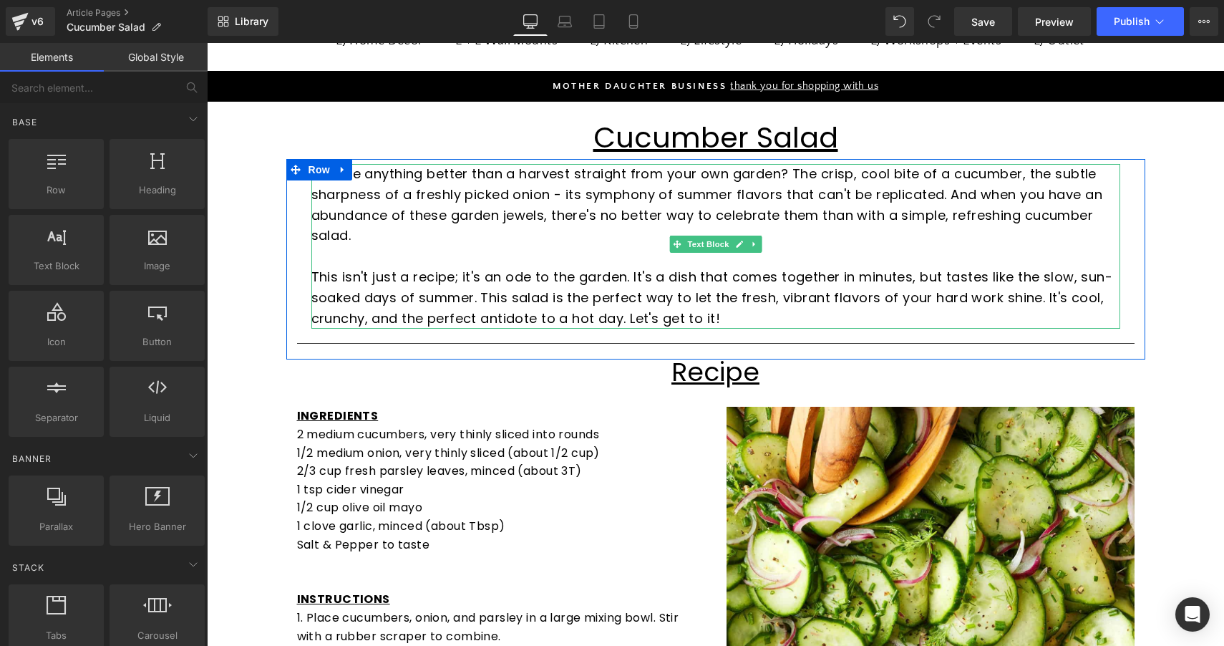
click at [641, 204] on p "Is there anything better than a harvest straight from your own garden? The cris…" at bounding box center [715, 205] width 809 height 82
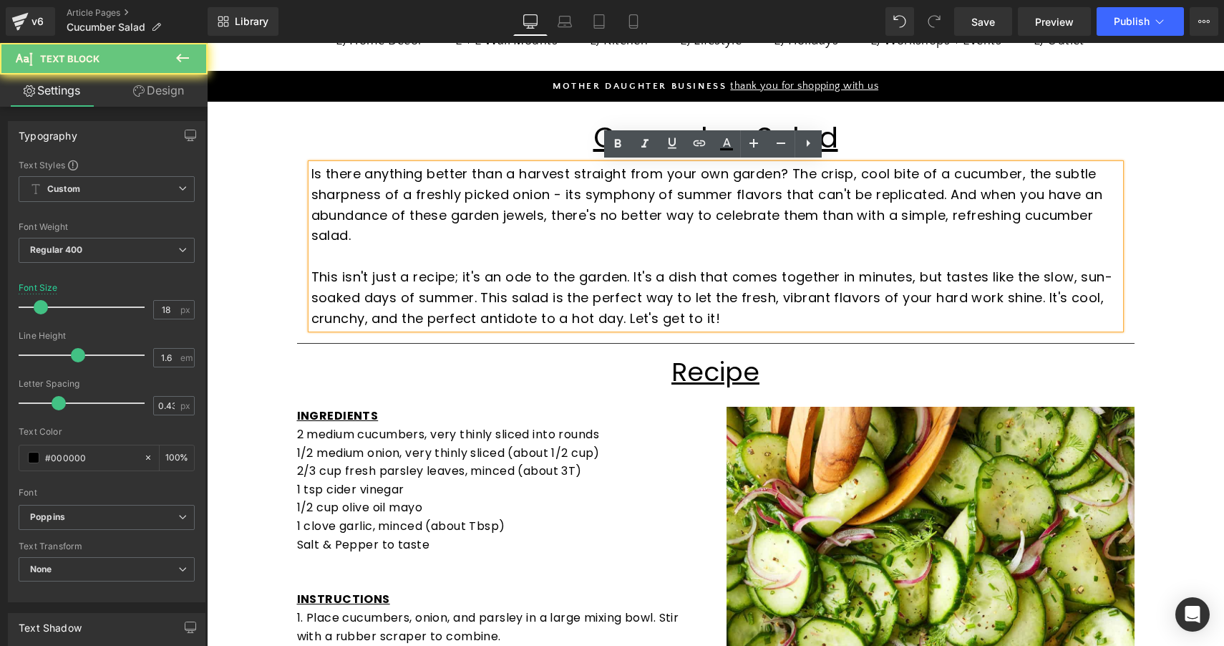
click at [574, 187] on p "Is there anything better than a harvest straight from your own garden? The cris…" at bounding box center [715, 205] width 809 height 82
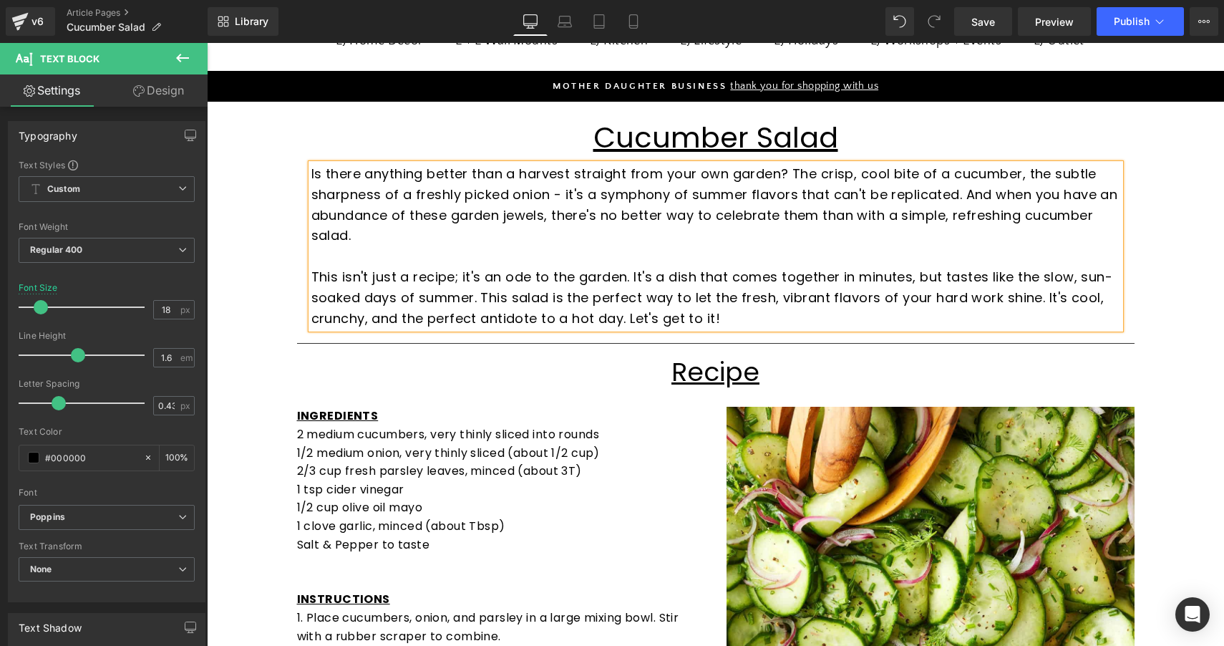
click at [731, 207] on p "Is there anything better than a harvest straight from your own garden? The cris…" at bounding box center [715, 205] width 809 height 82
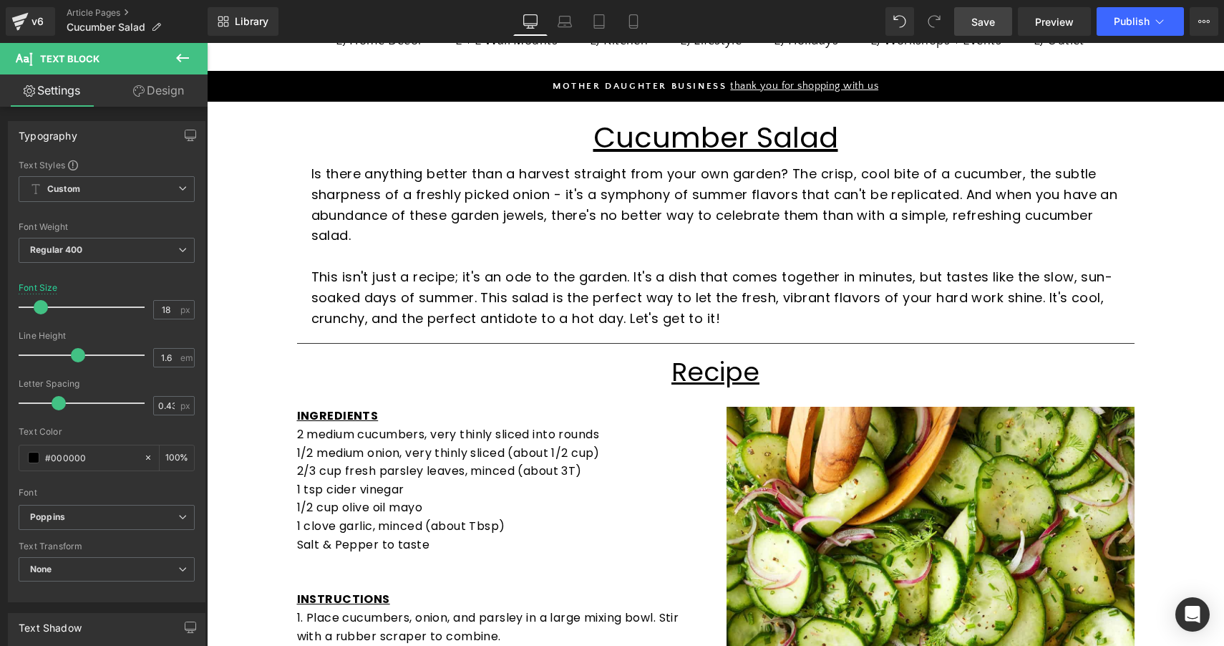
click at [974, 29] on link "Save" at bounding box center [983, 21] width 58 height 29
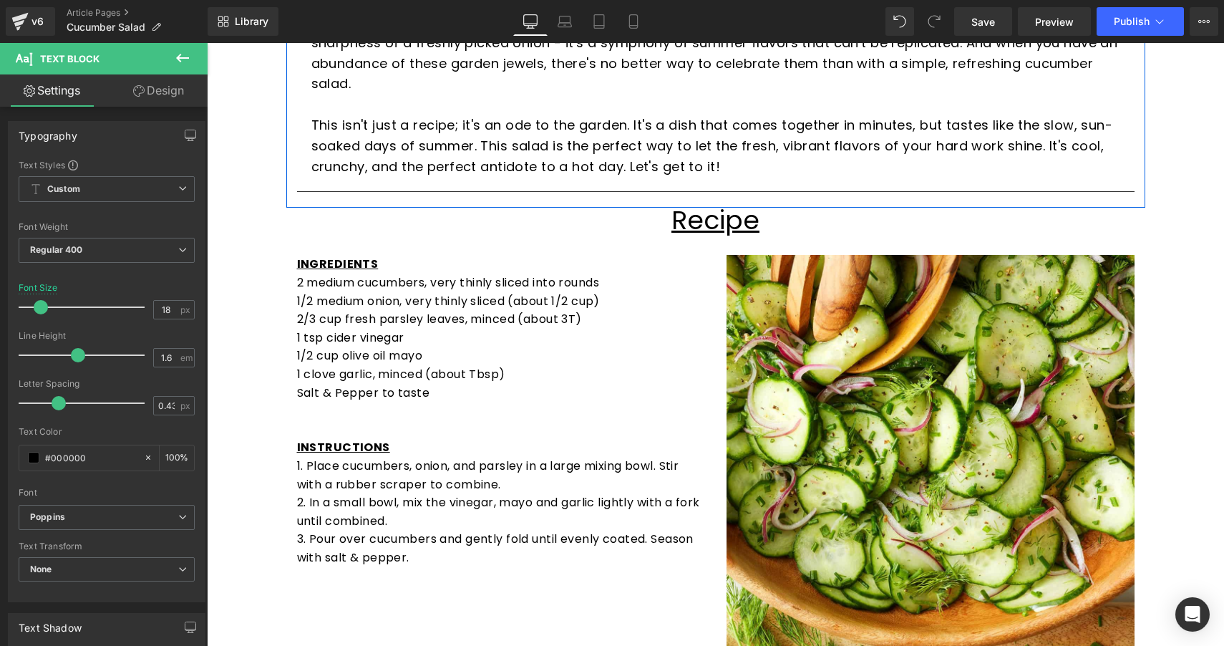
scroll to position [185, 0]
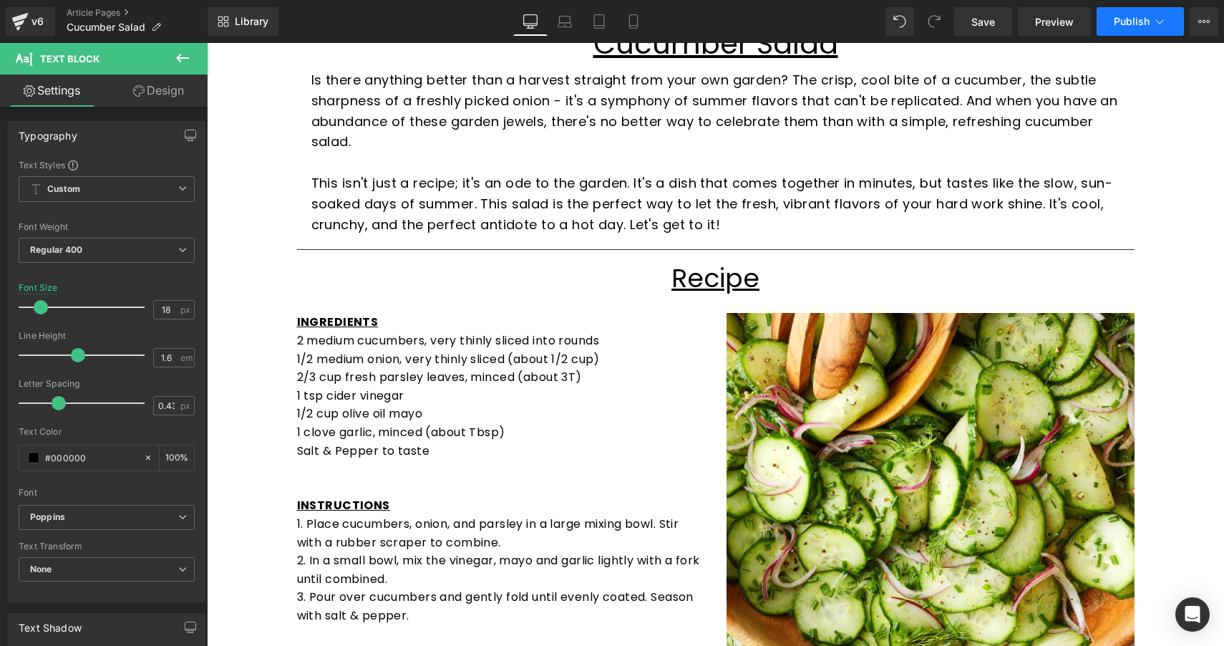
click at [1139, 32] on button "Publish" at bounding box center [1140, 21] width 87 height 29
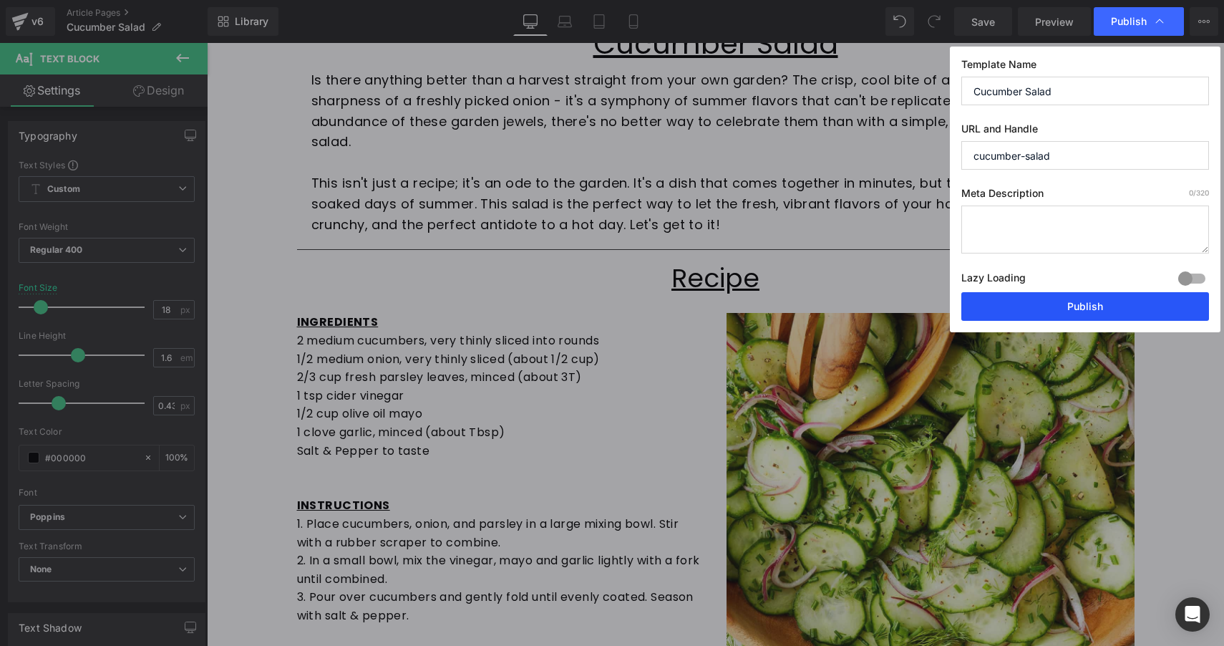
click at [1108, 312] on button "Publish" at bounding box center [1086, 306] width 248 height 29
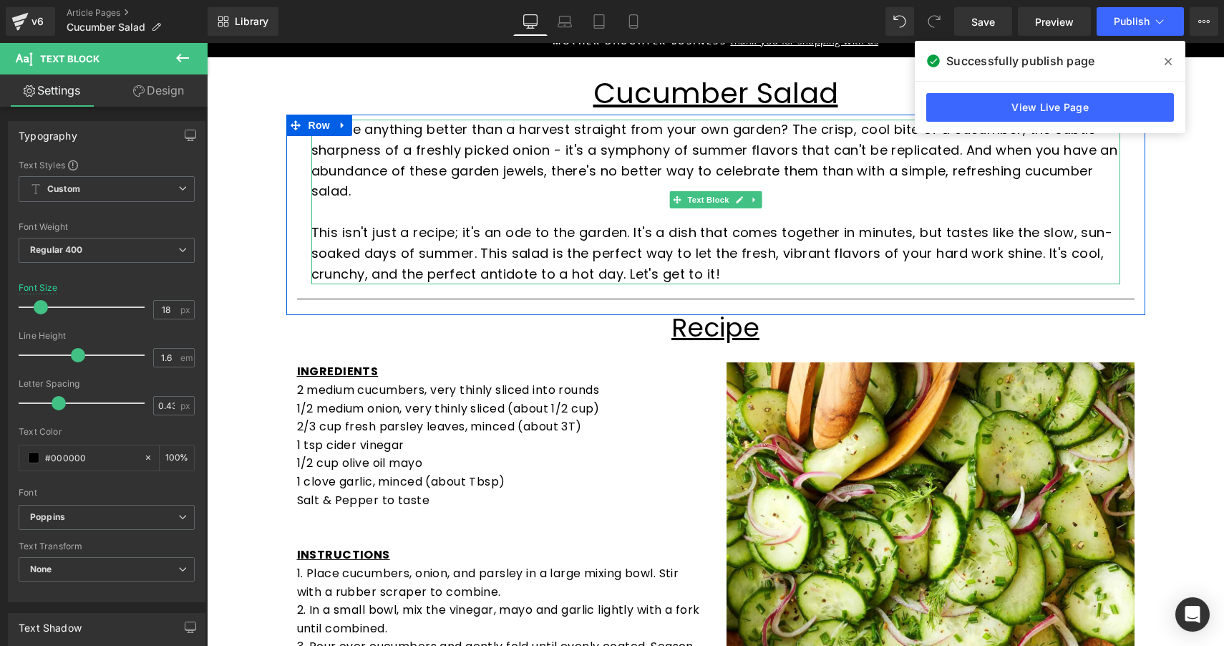
scroll to position [130, 0]
